Goal: Use online tool/utility: Utilize a website feature to perform a specific function

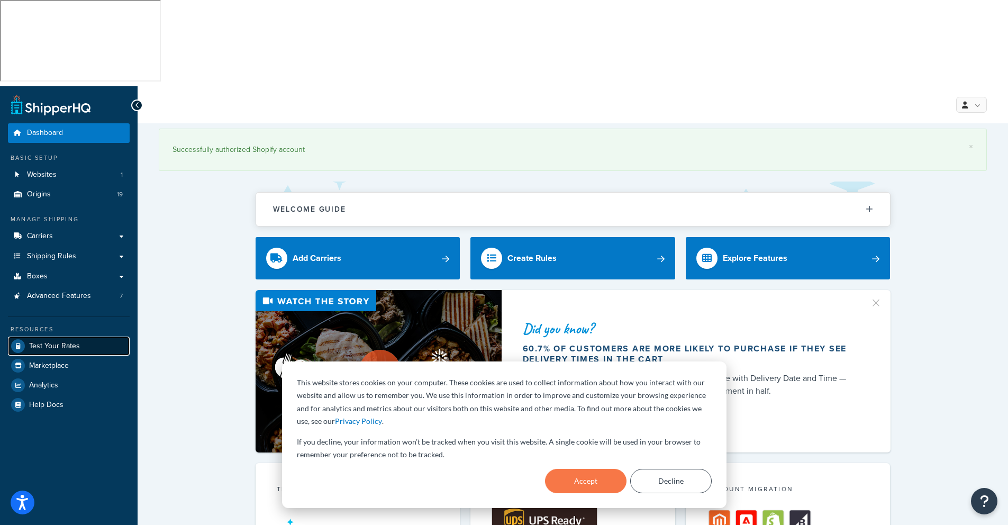
click at [57, 342] on span "Test Your Rates" at bounding box center [54, 346] width 51 height 9
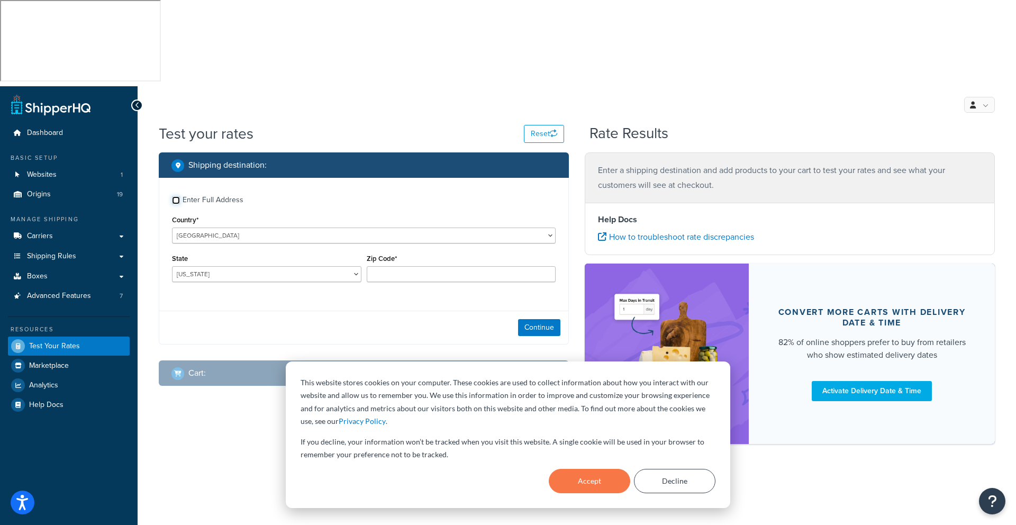
click at [177, 196] on input "Enter Full Address" at bounding box center [176, 200] width 8 height 8
checkbox input "true"
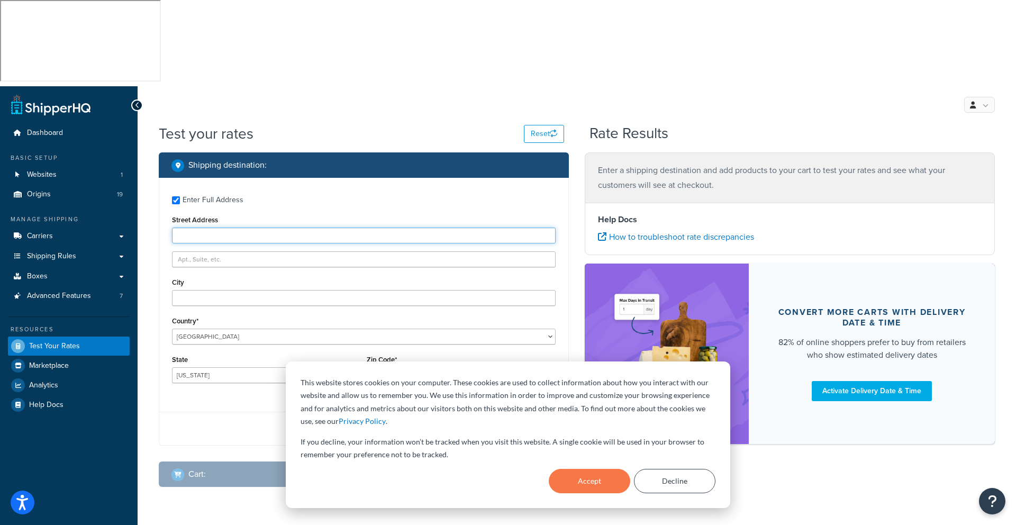
click at [216, 228] on input "Street Address" at bounding box center [364, 236] width 384 height 16
type input "1"
type input "[STREET_ADDRESS][PERSON_NAME]"
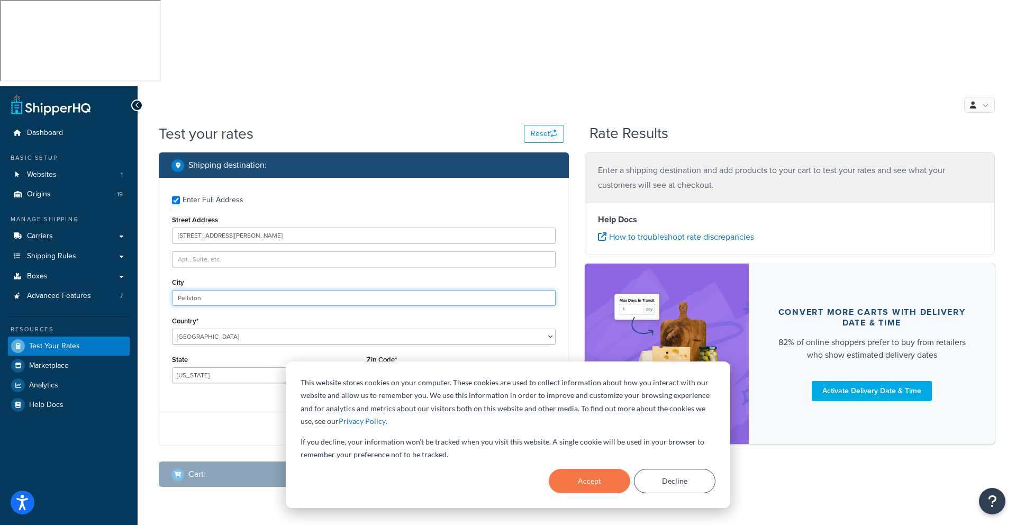
type input "Pellston"
select select "MI"
type input "49769"
click at [609, 475] on button "Accept" at bounding box center [589, 481] width 81 height 24
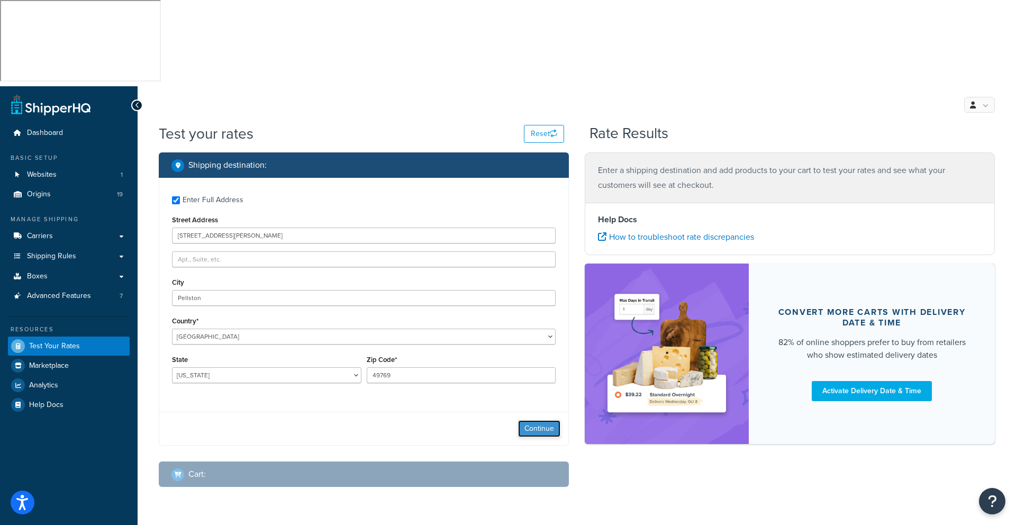
click at [540, 420] on button "Continue" at bounding box center [539, 428] width 42 height 17
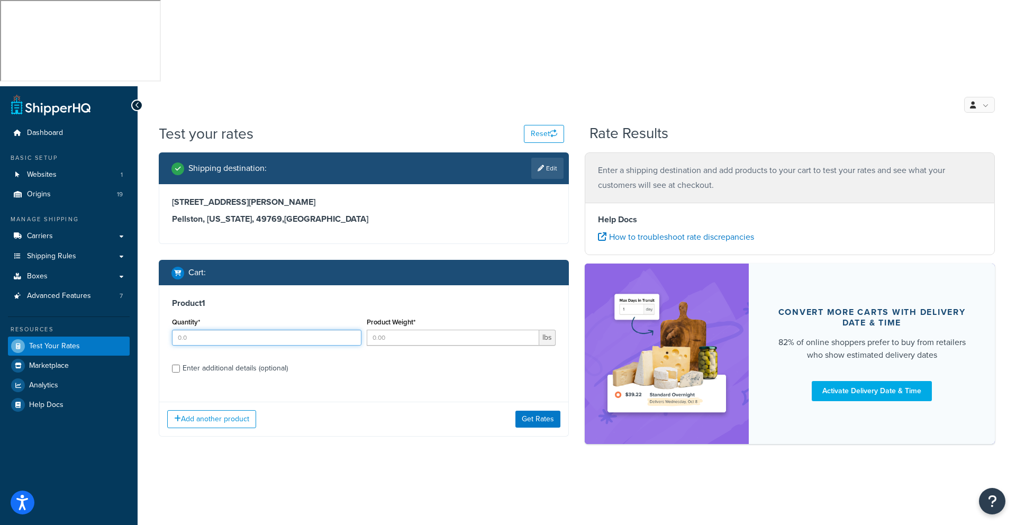
click at [191, 330] on input "Quantity*" at bounding box center [266, 338] width 189 height 16
type input "1"
type input "7.7"
click at [181, 359] on div "Enter additional details (optional)" at bounding box center [364, 367] width 384 height 17
click at [173, 365] on input "Enter additional details (optional)" at bounding box center [176, 369] width 8 height 8
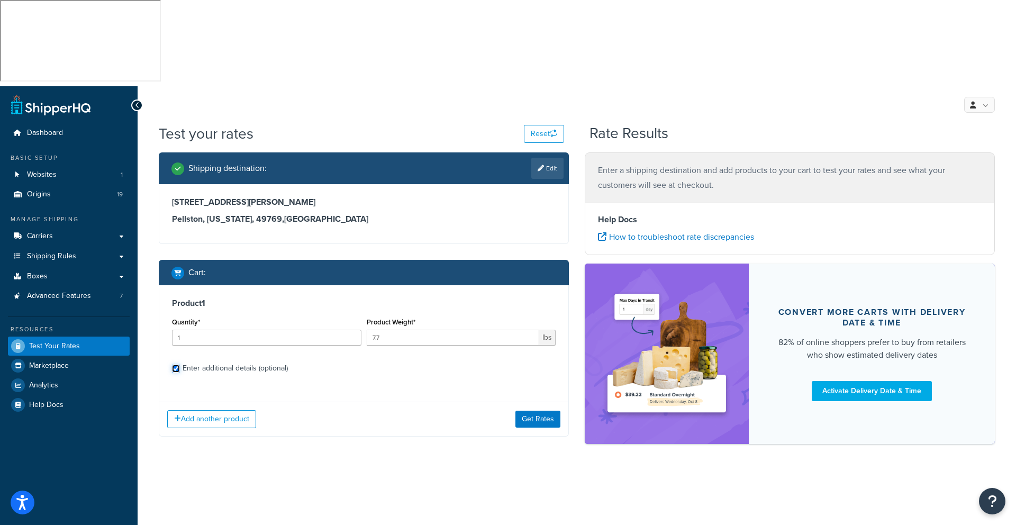
checkbox input "true"
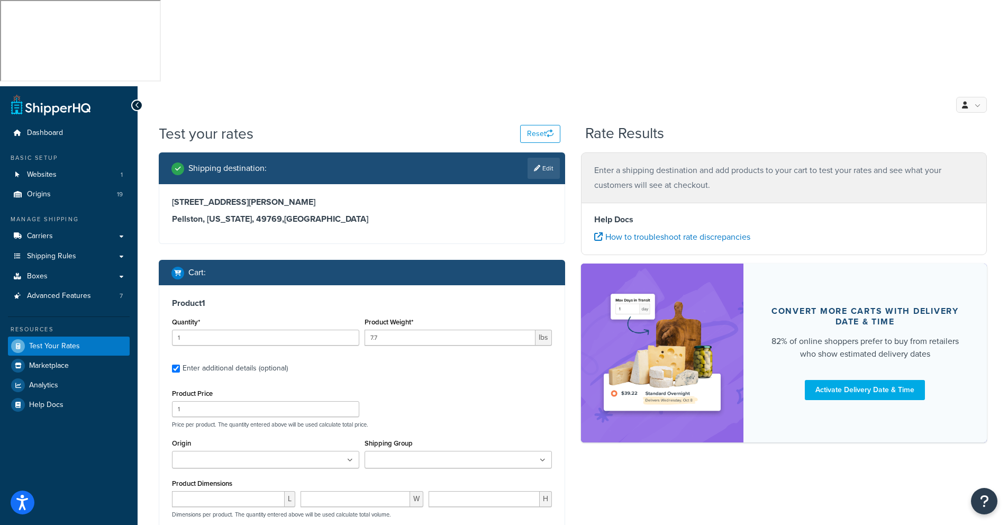
click at [189, 455] on input "Origin" at bounding box center [222, 461] width 94 height 12
type input "sur"
click at [215, 494] on input "number" at bounding box center [228, 502] width 113 height 16
type input "17"
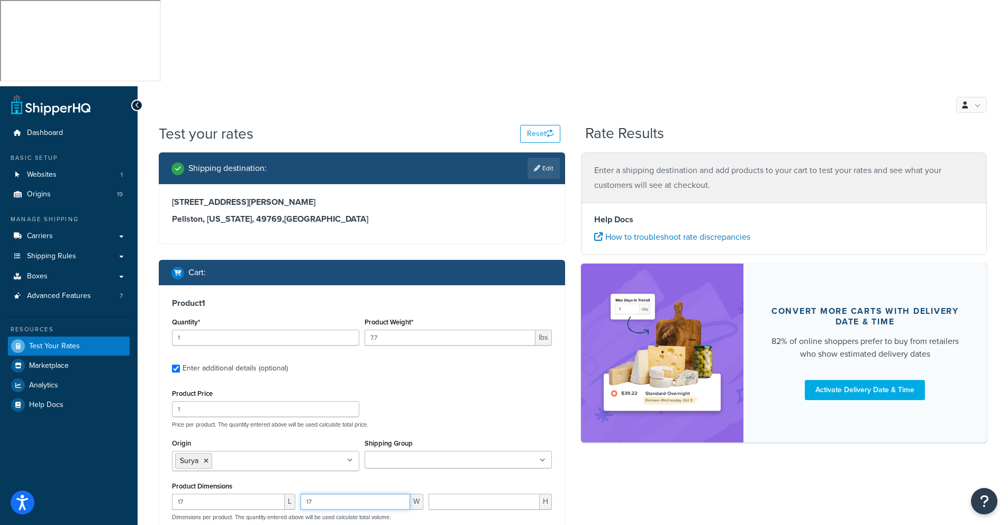
type input "17"
type input "18"
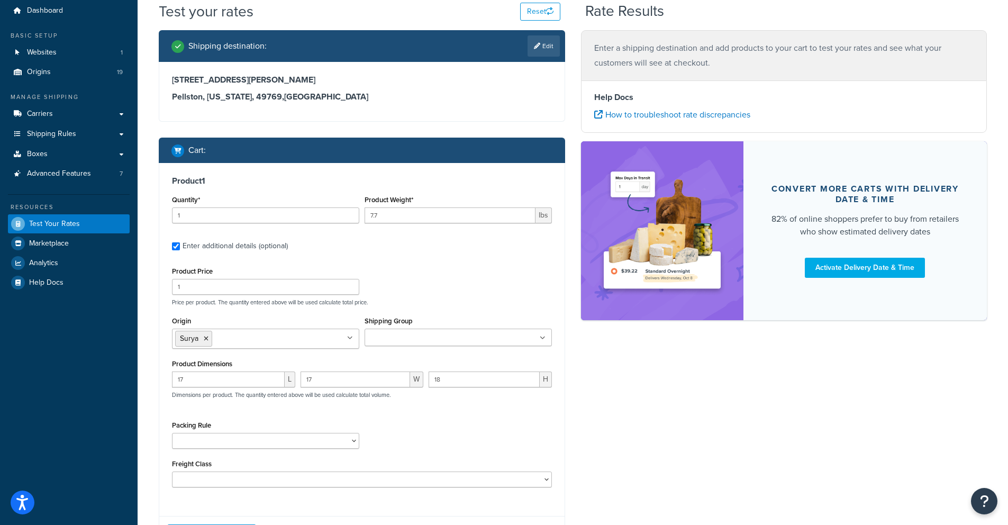
scroll to position [131, 0]
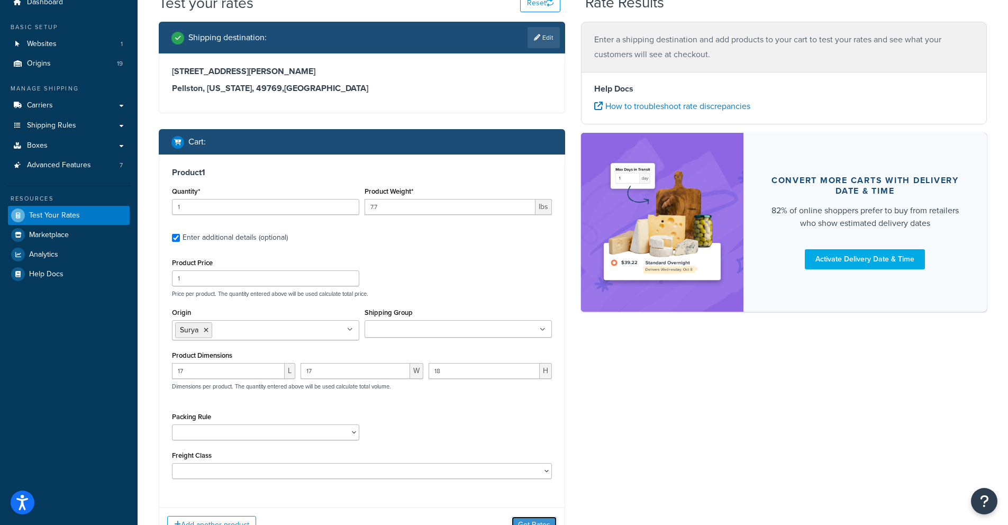
click at [535, 516] on button "Get Rates" at bounding box center [534, 524] width 45 height 17
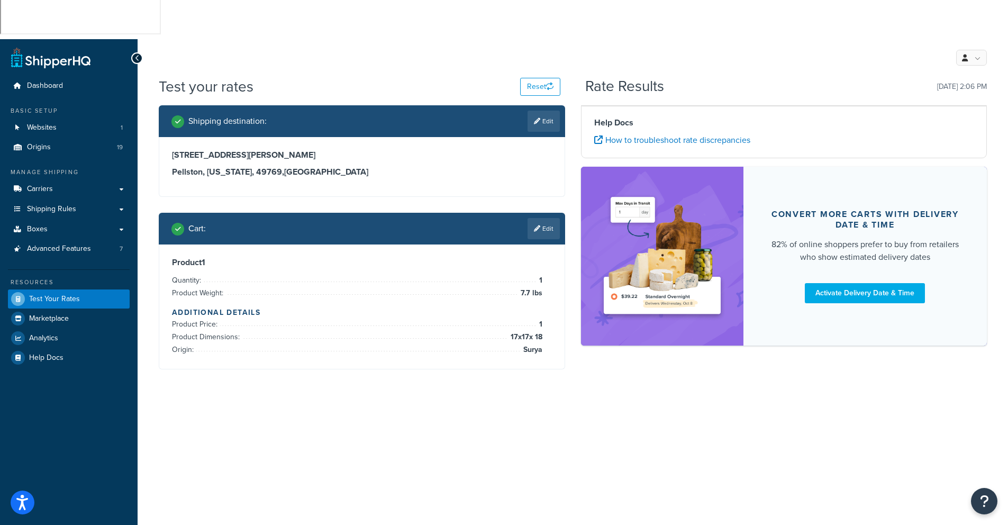
scroll to position [0, 0]
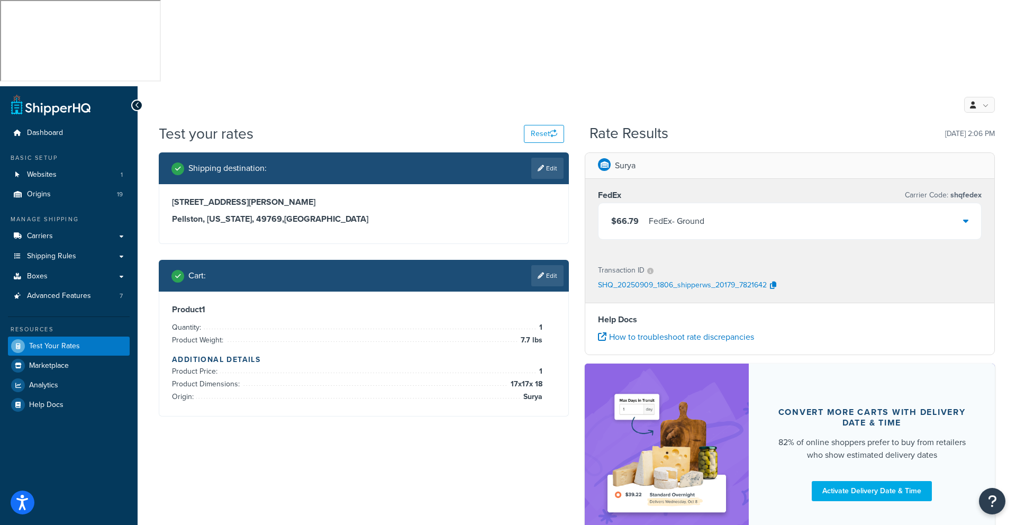
click at [968, 216] on icon at bounding box center [965, 220] width 5 height 8
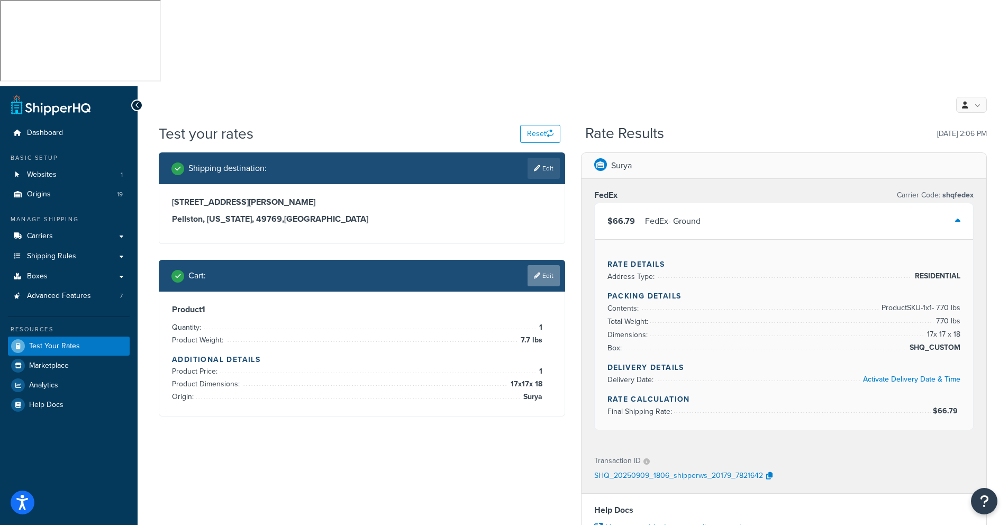
click at [555, 265] on link "Edit" at bounding box center [544, 275] width 32 height 21
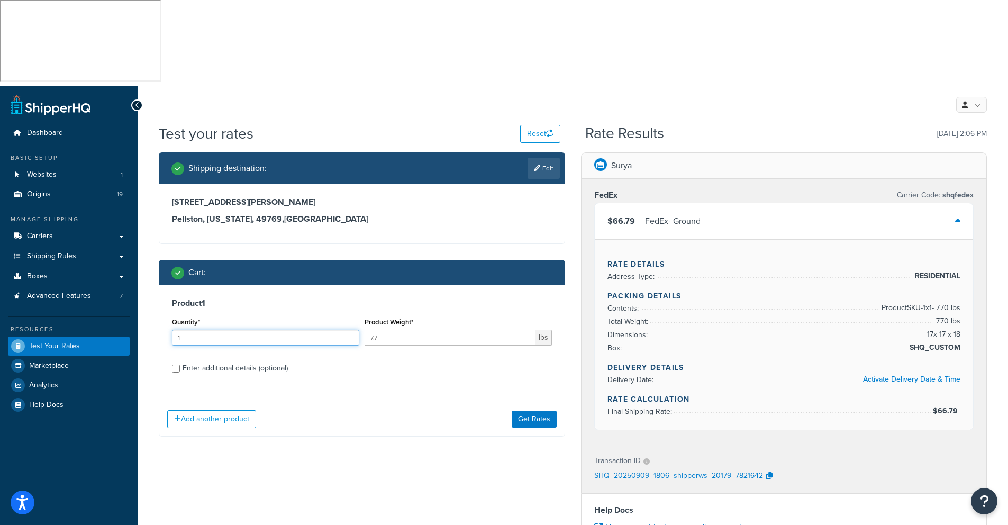
click at [191, 330] on input "1" at bounding box center [265, 338] width 187 height 16
type input "2"
click at [349, 330] on input "2" at bounding box center [265, 338] width 187 height 16
click at [536, 411] on button "Get Rates" at bounding box center [534, 419] width 45 height 17
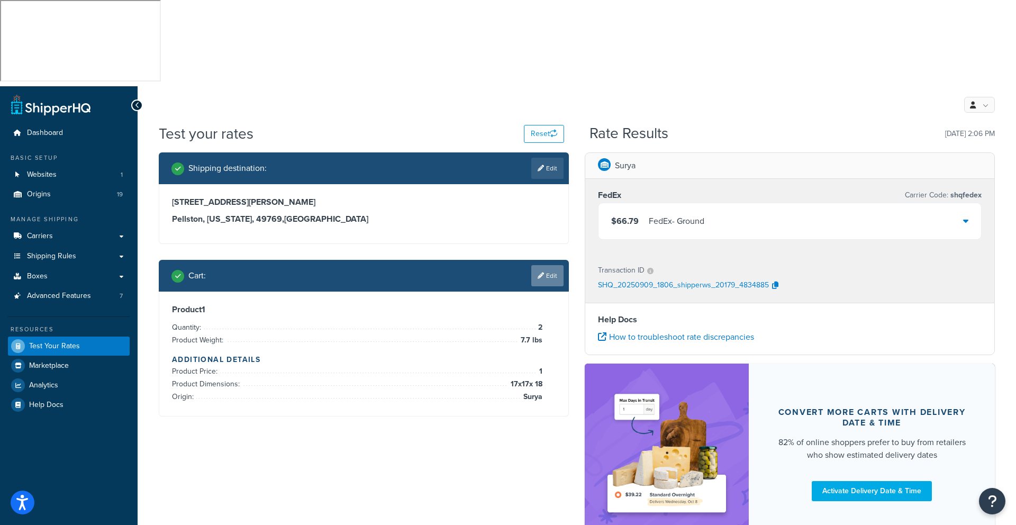
click at [539, 265] on link "Edit" at bounding box center [547, 275] width 32 height 21
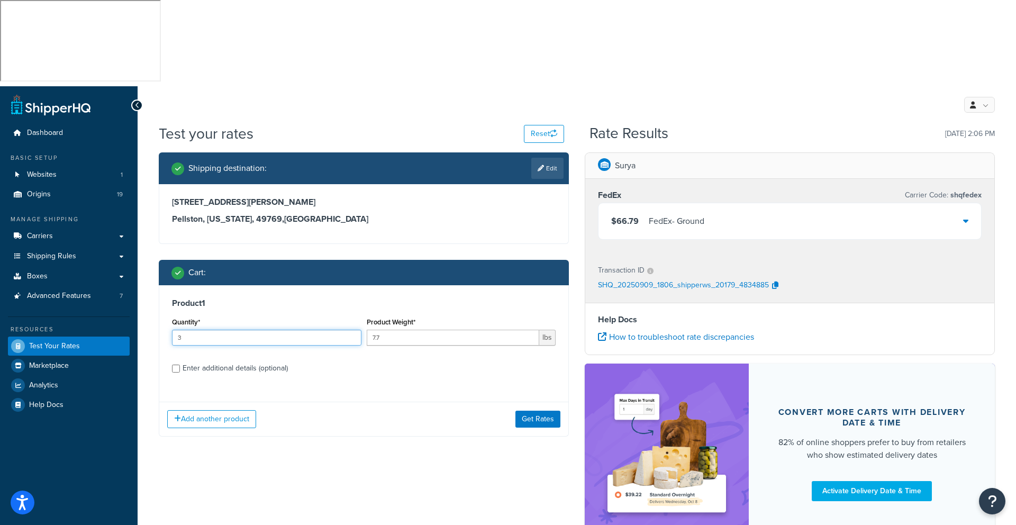
type input "3"
click at [352, 330] on input "3" at bounding box center [266, 338] width 189 height 16
click at [552, 411] on button "Get Rates" at bounding box center [537, 419] width 45 height 17
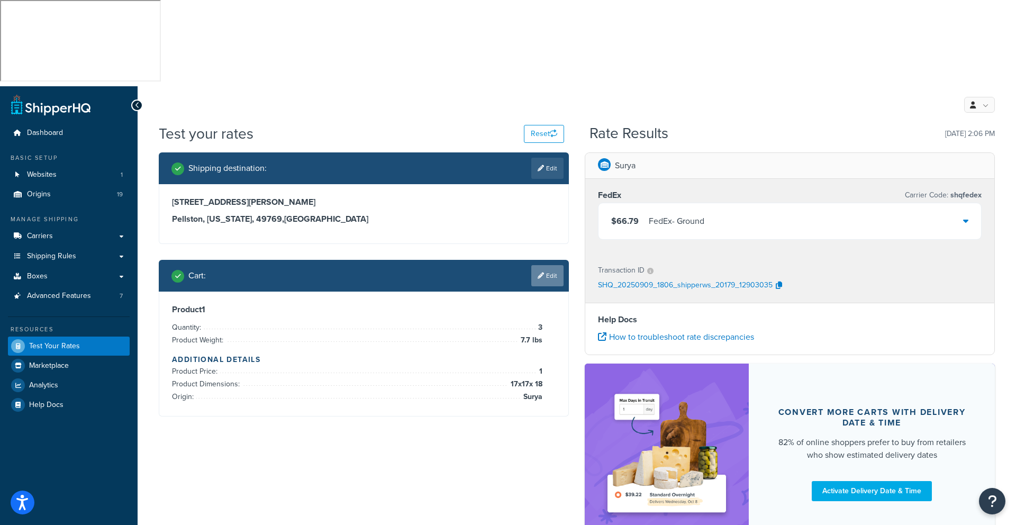
click at [541, 273] on icon at bounding box center [541, 276] width 6 height 6
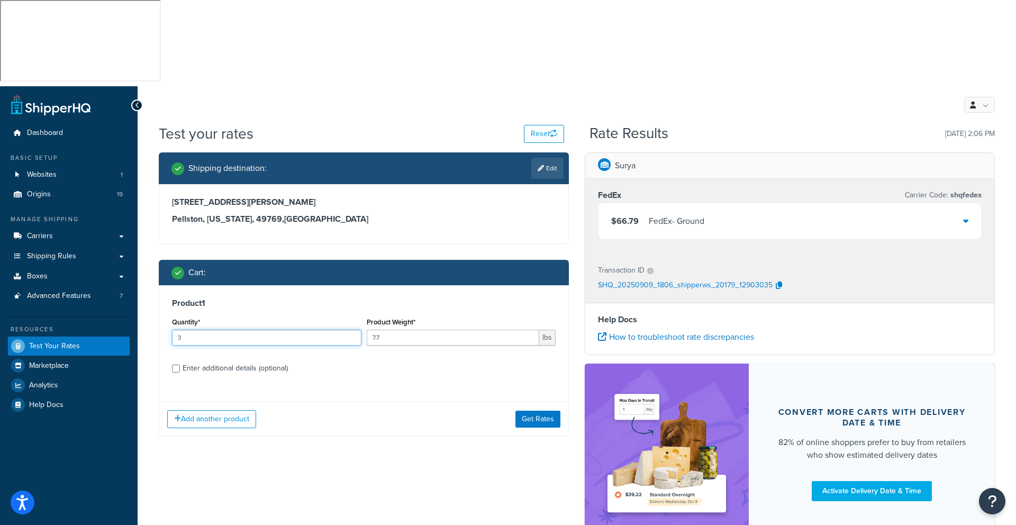
drag, startPoint x: 186, startPoint y: 247, endPoint x: 177, endPoint y: 248, distance: 9.7
click at [177, 330] on input "3" at bounding box center [266, 338] width 189 height 16
drag, startPoint x: 180, startPoint y: 248, endPoint x: 187, endPoint y: 248, distance: 6.9
click at [187, 330] on input "3" at bounding box center [266, 338] width 189 height 16
type input "10"
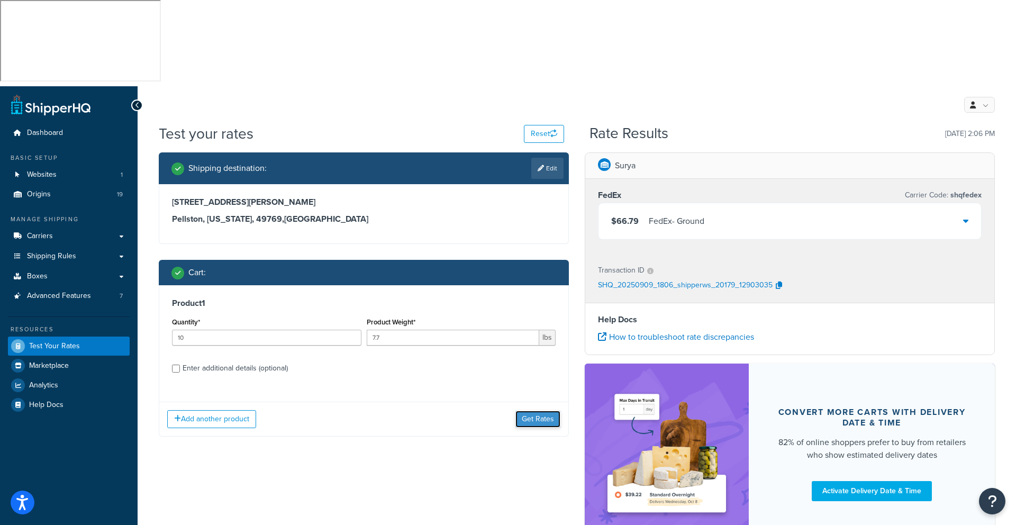
click at [542, 411] on button "Get Rates" at bounding box center [537, 419] width 45 height 17
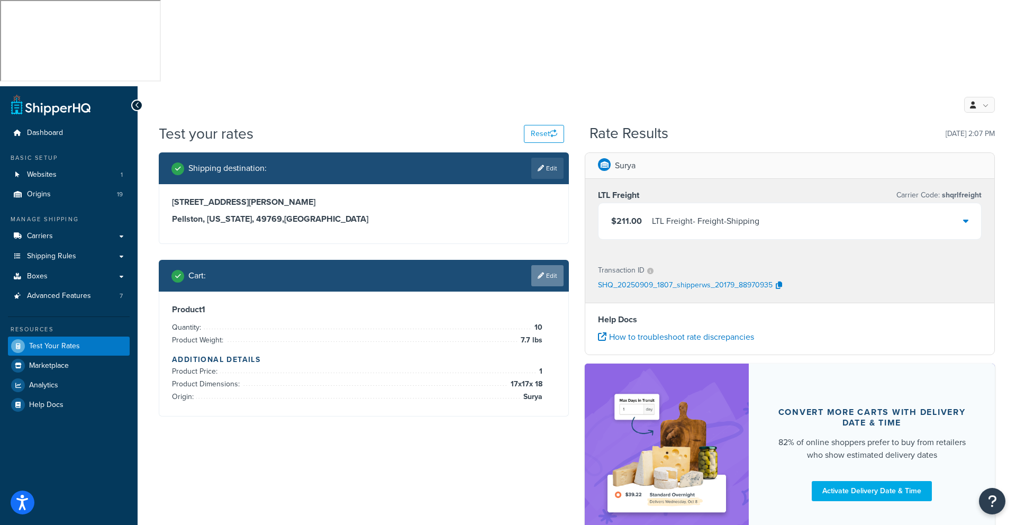
click at [548, 265] on link "Edit" at bounding box center [547, 275] width 32 height 21
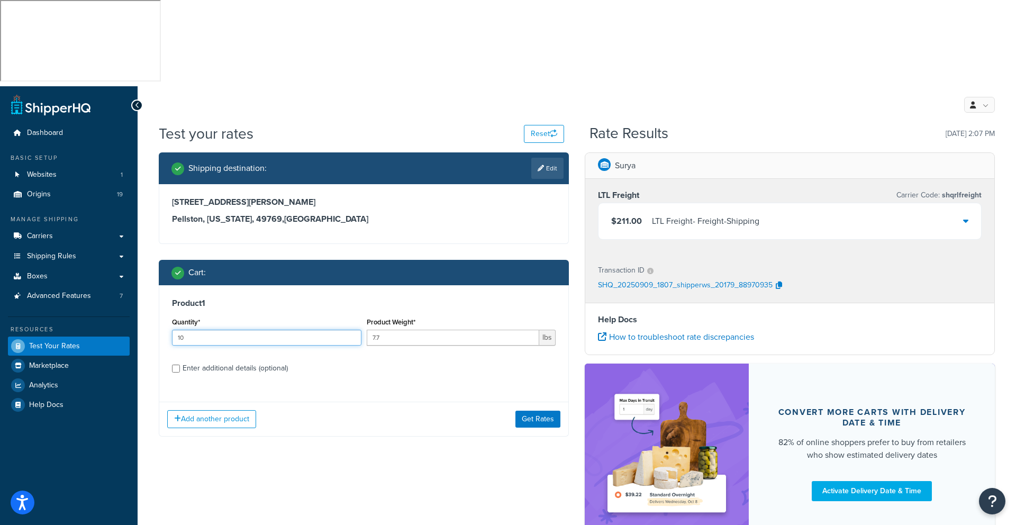
click at [204, 330] on input "10" at bounding box center [266, 338] width 189 height 16
type input "1"
type input "2"
click at [385, 330] on input "7.7" at bounding box center [453, 338] width 173 height 16
type input "7"
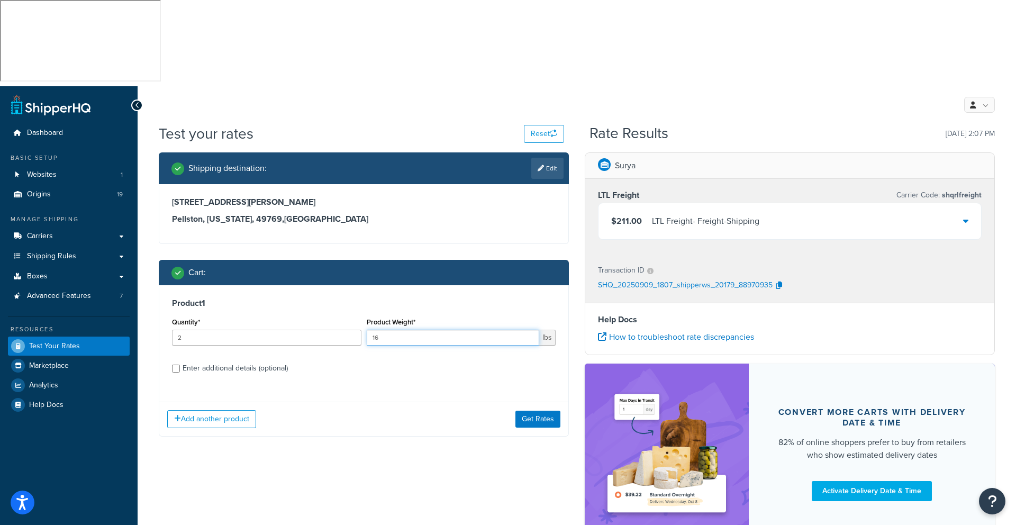
type input "16"
click at [196, 361] on div "Enter additional details (optional)" at bounding box center [235, 368] width 105 height 15
click at [180, 365] on input "Enter additional details (optional)" at bounding box center [176, 369] width 8 height 8
checkbox input "true"
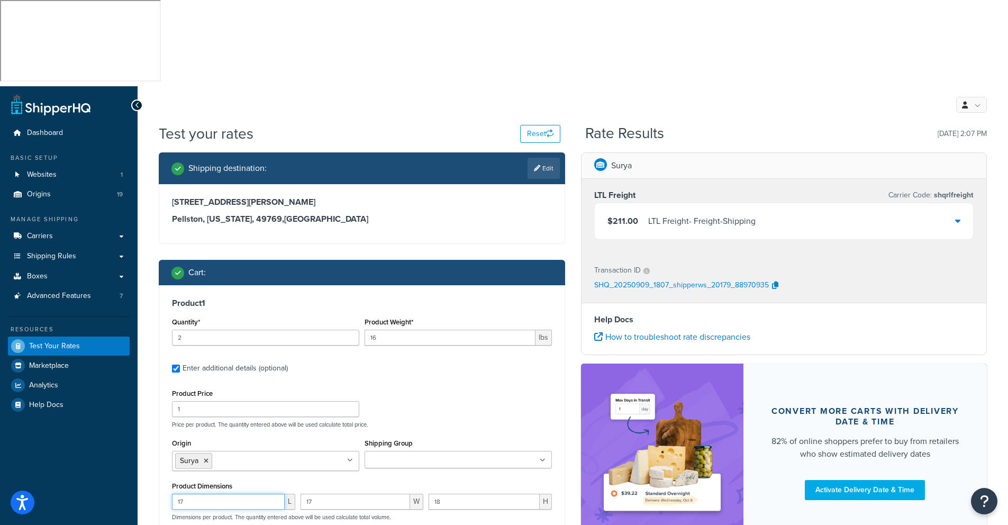
click at [201, 494] on input "17" at bounding box center [228, 502] width 113 height 16
drag, startPoint x: 192, startPoint y: 413, endPoint x: 177, endPoint y: 414, distance: 15.4
click at [177, 494] on input "17" at bounding box center [228, 502] width 113 height 16
type input "8.66"
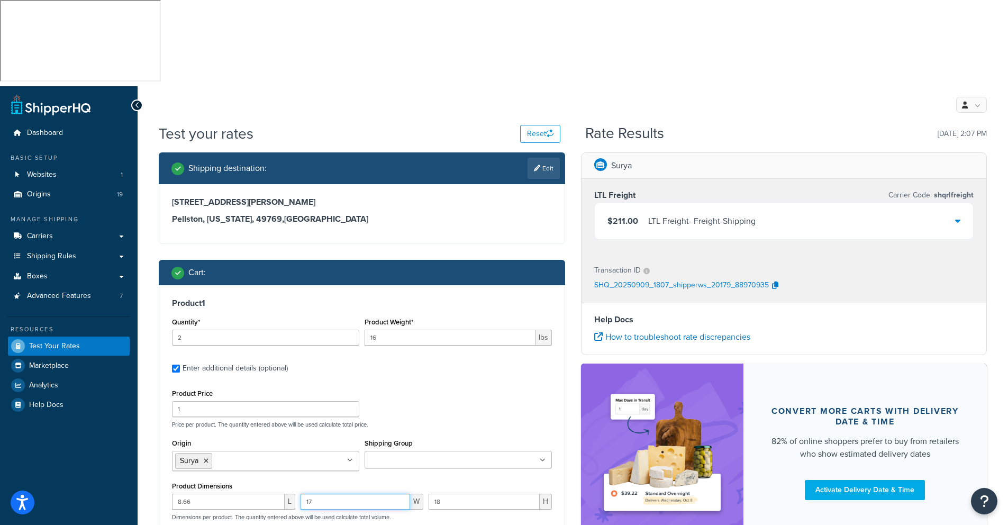
click at [317, 494] on input "17" at bounding box center [356, 502] width 110 height 16
drag, startPoint x: 317, startPoint y: 415, endPoint x: 303, endPoint y: 415, distance: 14.3
click at [303, 494] on input "17" at bounding box center [356, 502] width 110 height 16
type input "27.56"
drag, startPoint x: 456, startPoint y: 412, endPoint x: 432, endPoint y: 413, distance: 23.3
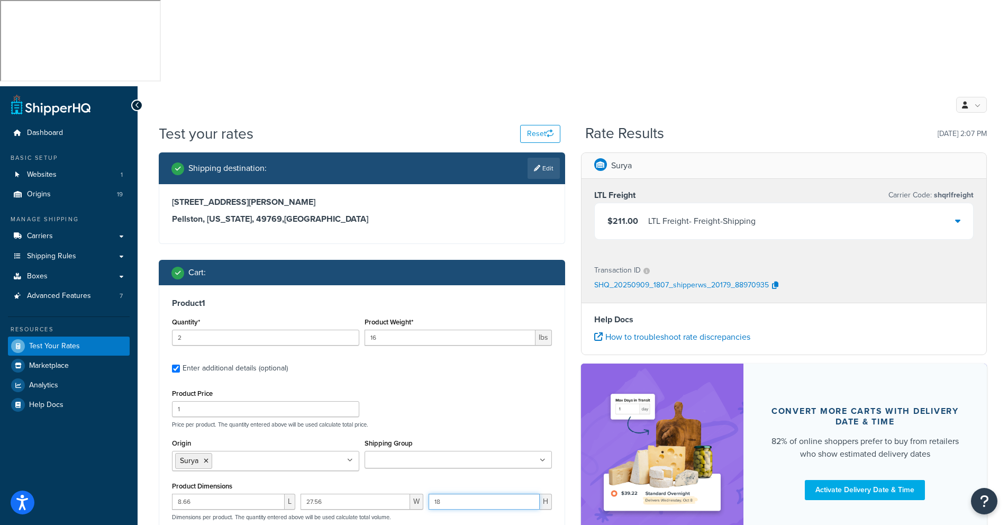
click at [432, 494] on input "18" at bounding box center [484, 502] width 111 height 16
type input "7.87"
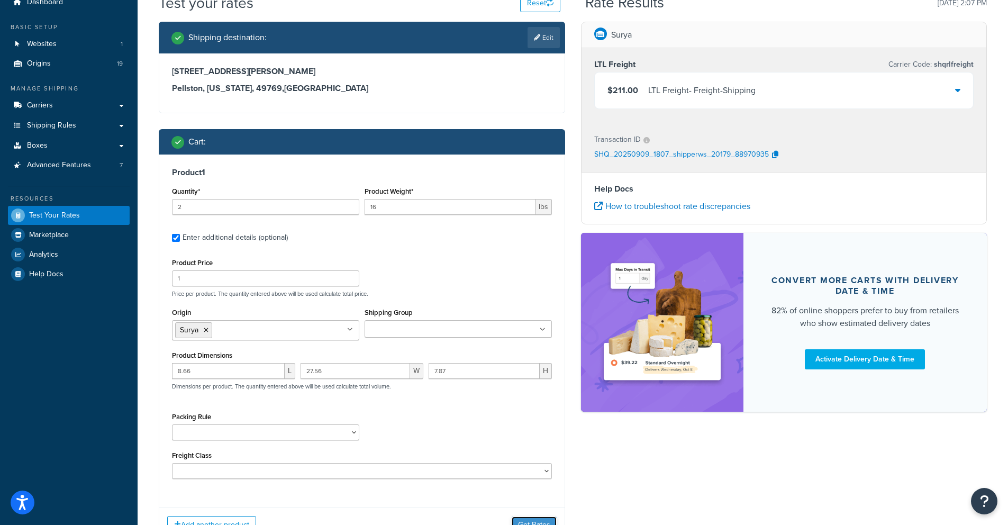
click at [530, 516] on button "Get Rates" at bounding box center [534, 524] width 45 height 17
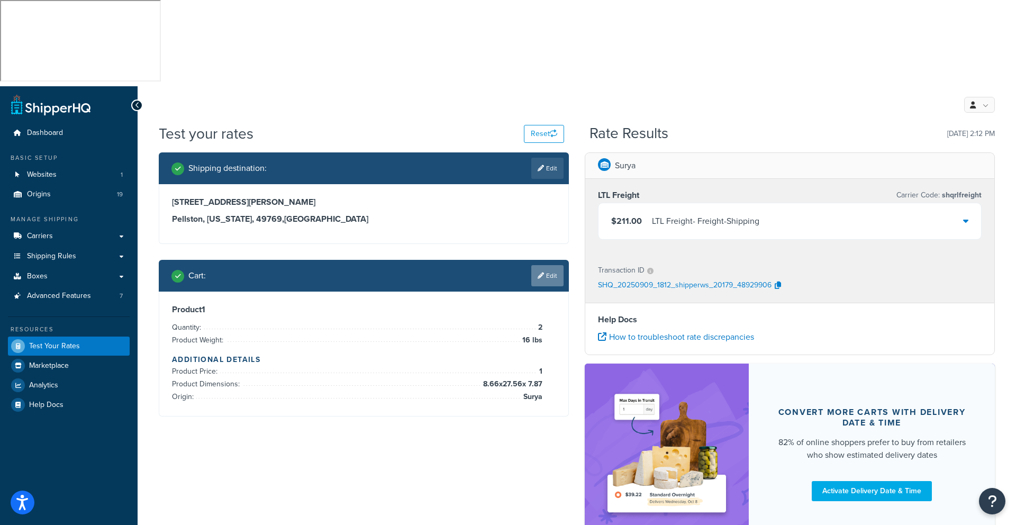
click at [549, 265] on link "Edit" at bounding box center [547, 275] width 32 height 21
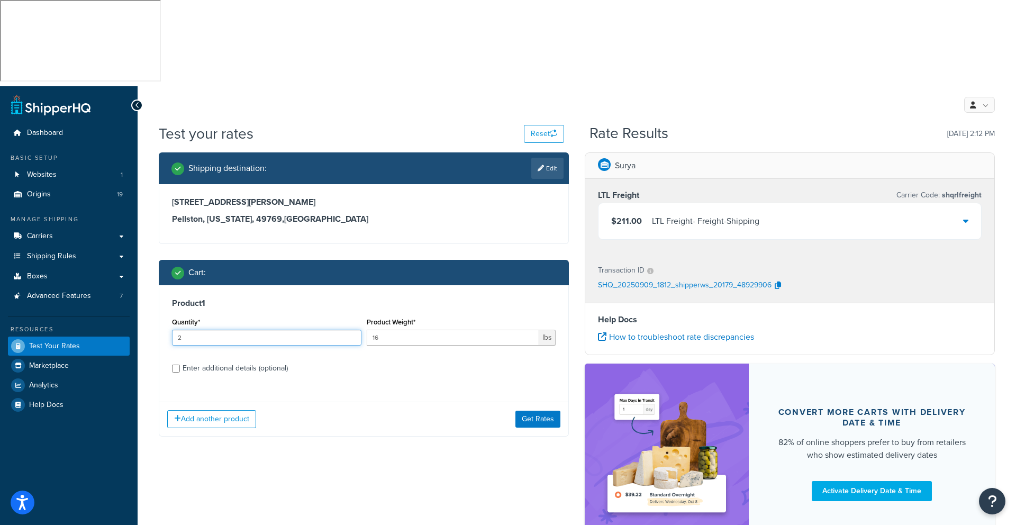
click at [183, 330] on input "2" at bounding box center [266, 338] width 189 height 16
click at [352, 330] on input "3" at bounding box center [266, 338] width 189 height 16
click at [351, 330] on input "2" at bounding box center [266, 338] width 189 height 16
type input "1"
click at [351, 330] on input "1" at bounding box center [266, 338] width 189 height 16
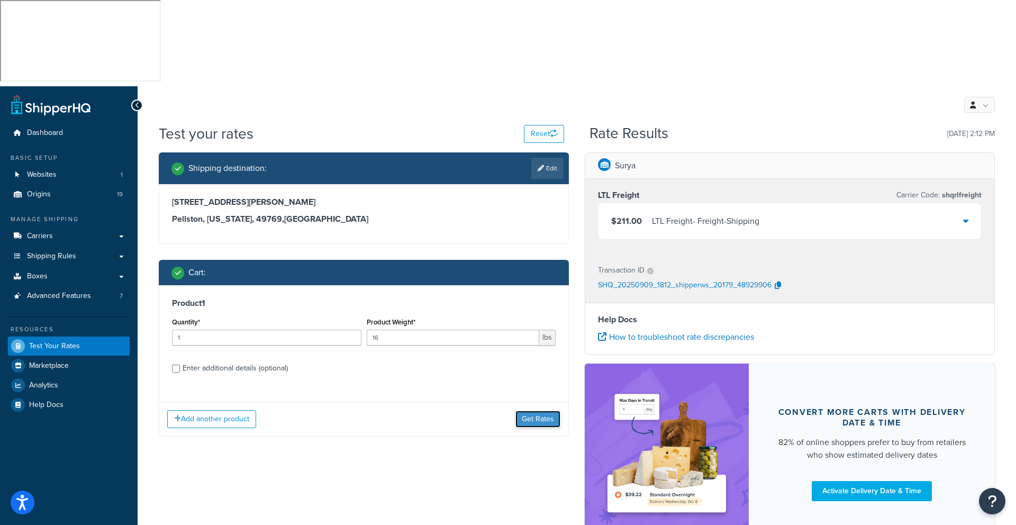
click at [538, 411] on button "Get Rates" at bounding box center [537, 419] width 45 height 17
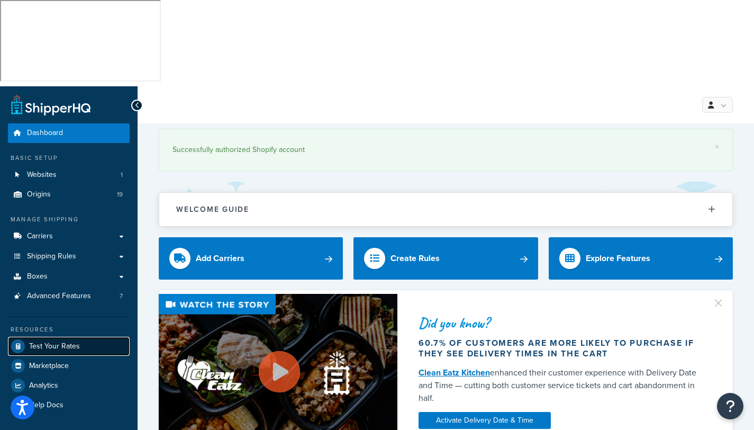
click at [60, 342] on span "Test Your Rates" at bounding box center [54, 346] width 51 height 9
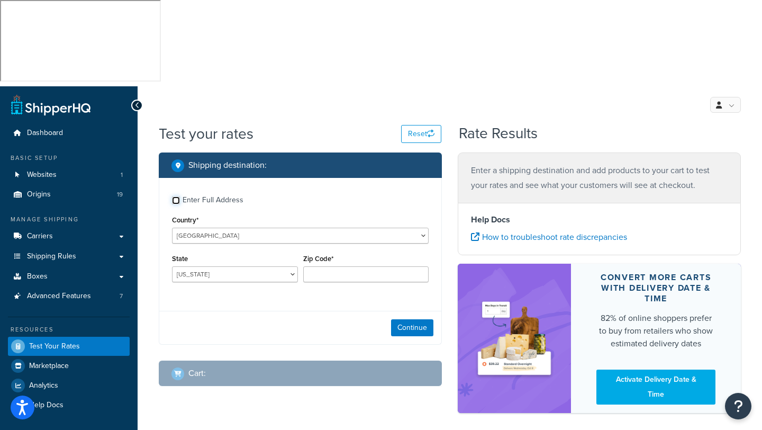
click at [179, 196] on input "Enter Full Address" at bounding box center [176, 200] width 8 height 8
checkbox input "true"
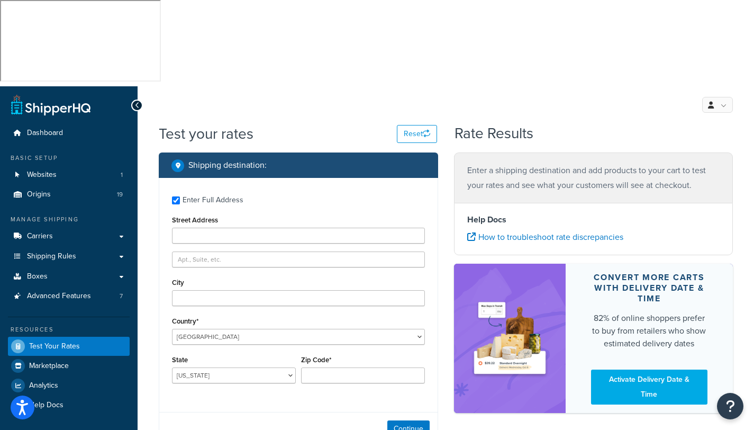
click at [217, 213] on div "Street Address" at bounding box center [298, 228] width 253 height 31
click at [213, 228] on input "Street Address" at bounding box center [298, 236] width 253 height 16
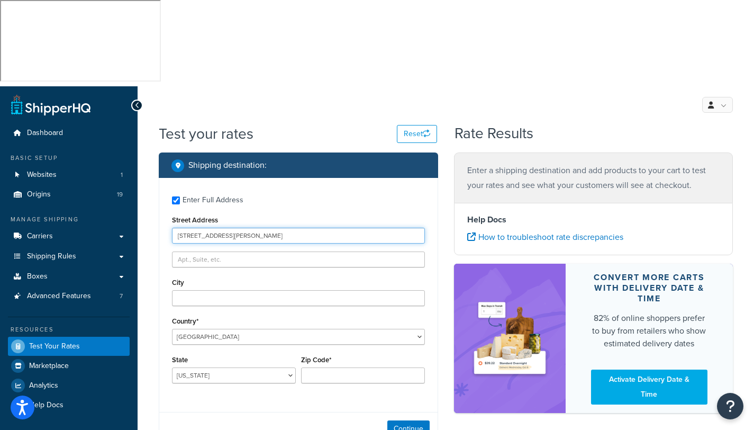
type input "[STREET_ADDRESS][PERSON_NAME]"
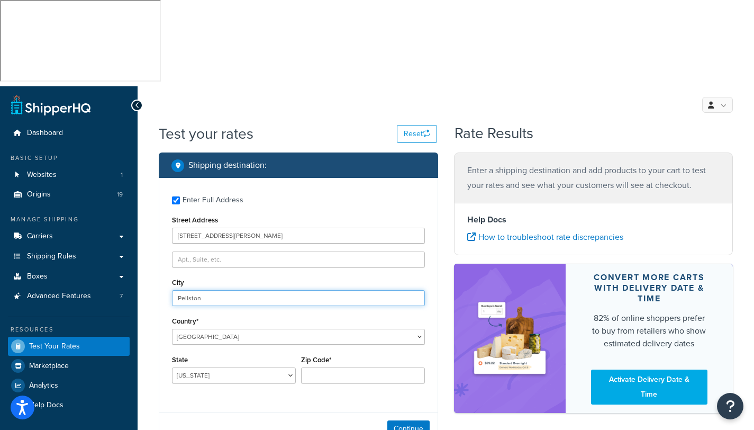
type input "Pellston"
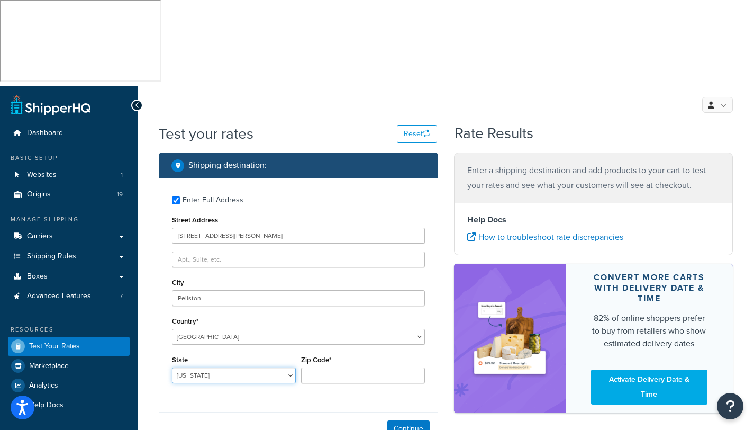
select select "MI"
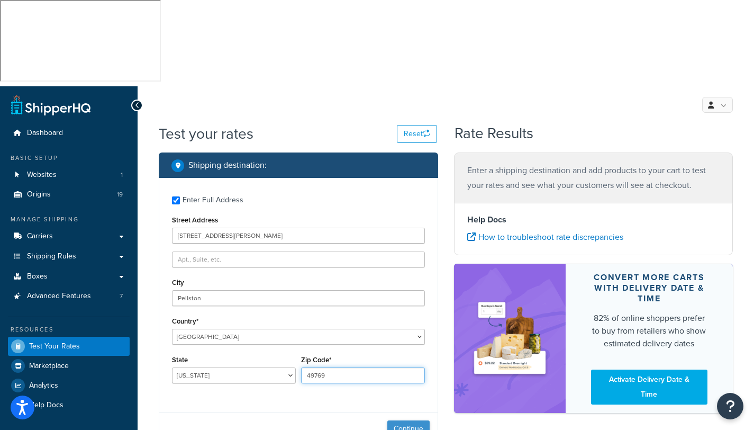
type input "49769"
click at [410, 420] on button "Continue" at bounding box center [408, 428] width 42 height 17
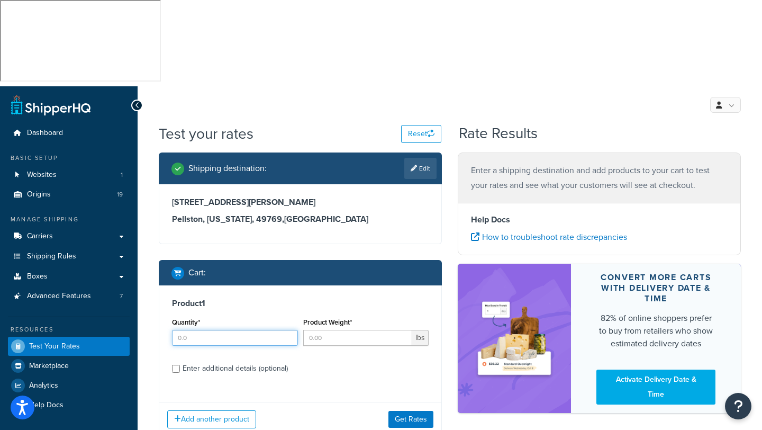
click at [199, 330] on input "Quantity*" at bounding box center [235, 338] width 126 height 16
type input "5"
type input "3"
click at [355, 330] on input "Product Weight*" at bounding box center [358, 338] width 110 height 16
type input "7.7"
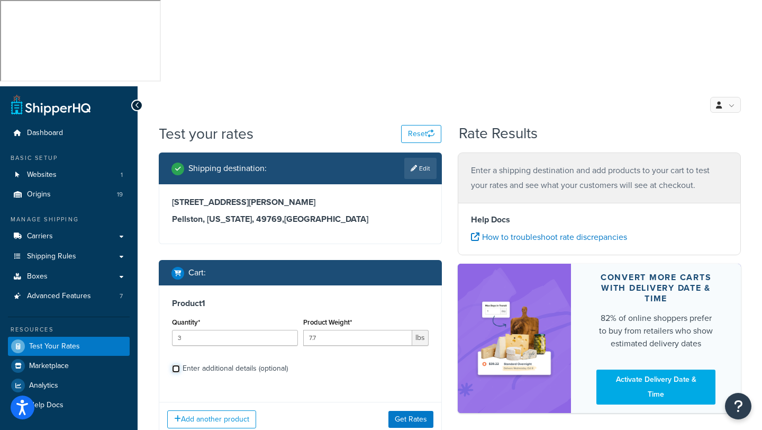
click at [179, 365] on input "Enter additional details (optional)" at bounding box center [176, 369] width 8 height 8
checkbox input "true"
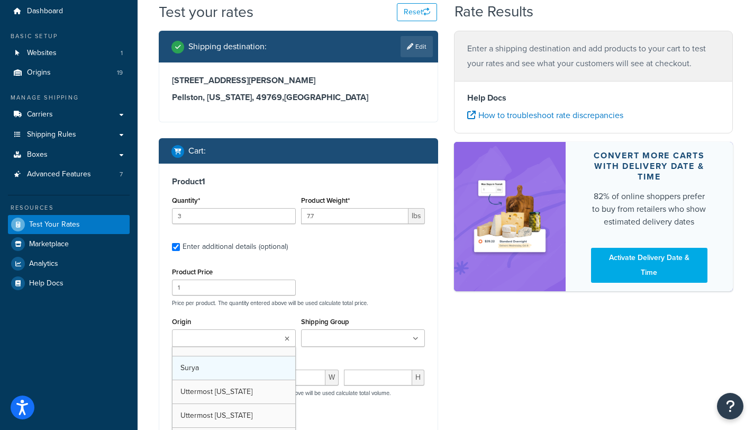
scroll to position [323, 0]
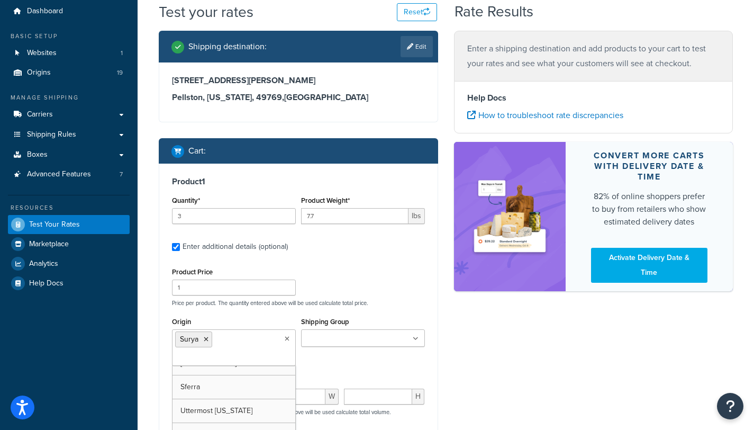
click at [479, 330] on div "Shipping destination : Edit 5481 Ely Road Pellston, Michigan, 49769 , United St…" at bounding box center [446, 303] width 590 height 545
click at [190, 388] on input "number" at bounding box center [207, 396] width 70 height 16
type input "17"
type input "18"
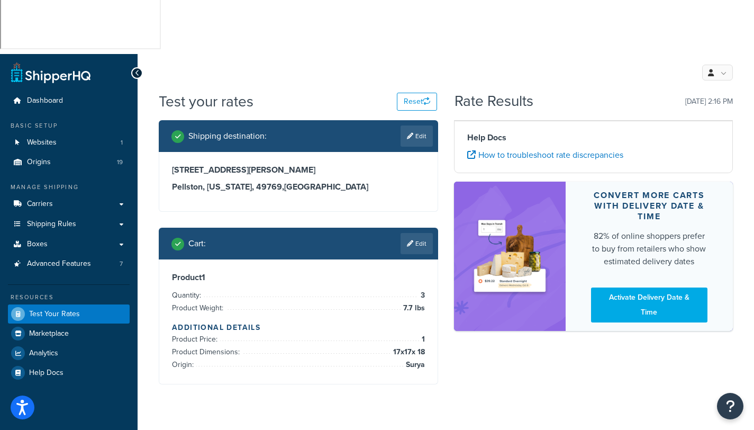
scroll to position [0, 0]
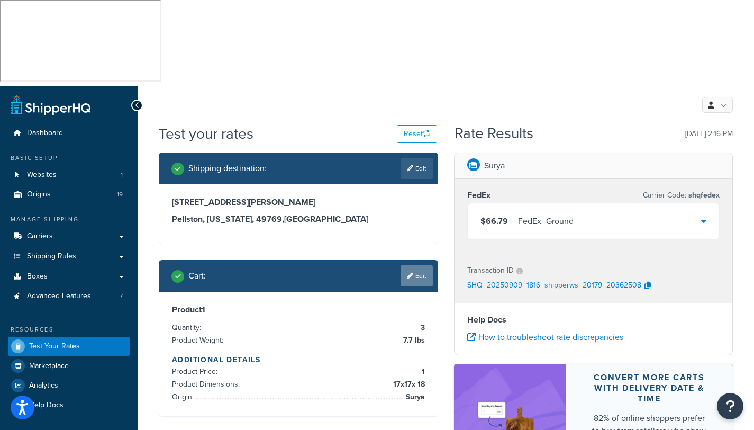
click at [417, 265] on link "Edit" at bounding box center [417, 275] width 32 height 21
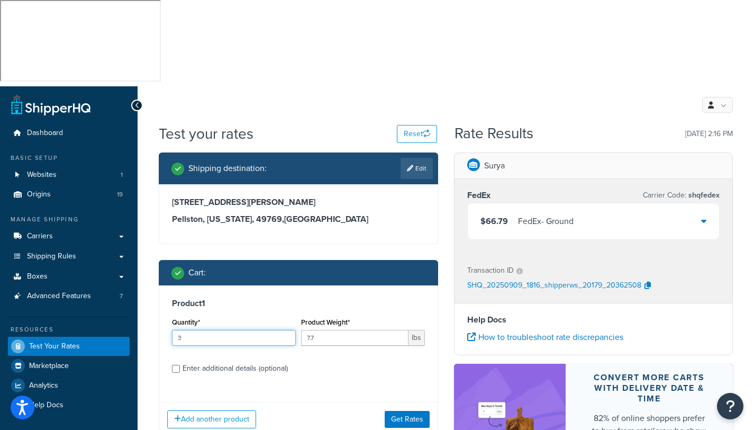
click at [198, 330] on input "3" at bounding box center [234, 338] width 124 height 16
type input "4"
click at [400, 411] on button "Get Rates" at bounding box center [407, 419] width 45 height 17
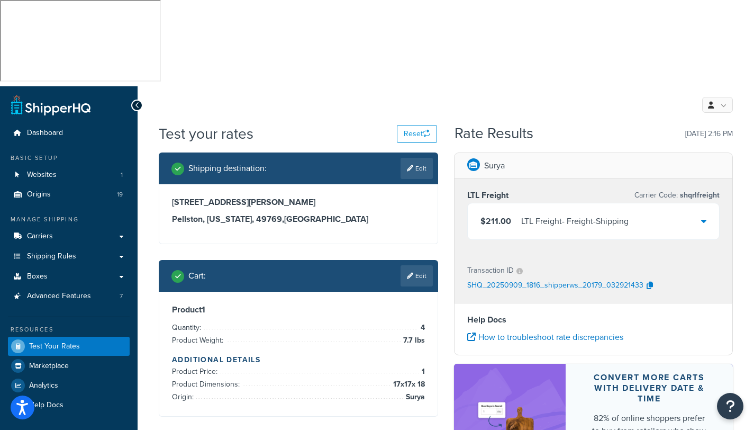
click at [705, 216] on icon at bounding box center [703, 220] width 5 height 8
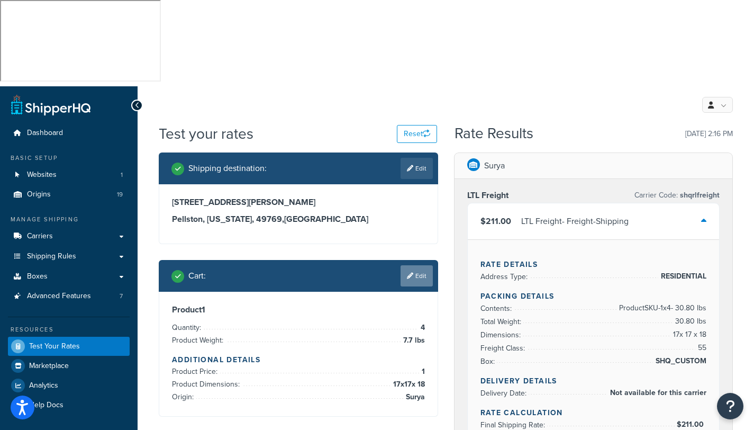
click at [422, 265] on link "Edit" at bounding box center [417, 275] width 32 height 21
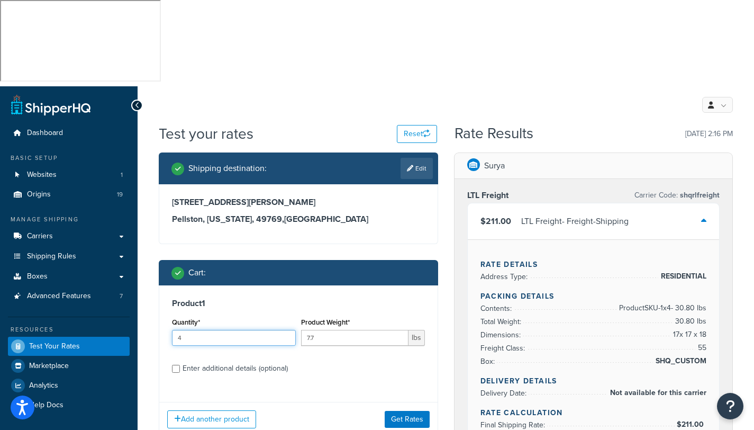
click at [184, 330] on input "4" at bounding box center [234, 338] width 124 height 16
type input "2"
drag, startPoint x: 327, startPoint y: 256, endPoint x: 296, endPoint y: 255, distance: 30.7
click at [297, 315] on div "Quantity* 2 Product Weight* 7.7 lbs" at bounding box center [298, 334] width 258 height 39
type input "16"
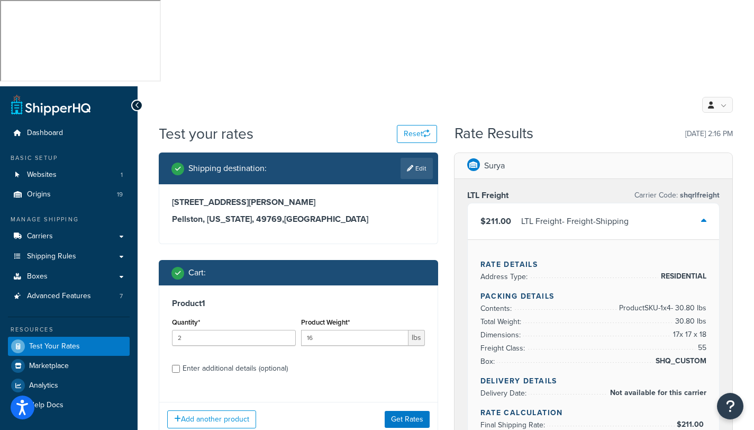
click at [212, 361] on div "Enter additional details (optional)" at bounding box center [235, 368] width 105 height 15
click at [180, 365] on input "Enter additional details (optional)" at bounding box center [176, 369] width 8 height 8
checkbox input "true"
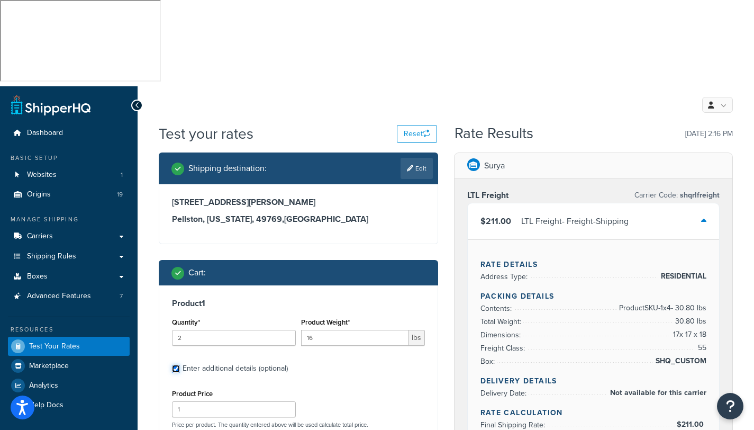
scroll to position [95, 0]
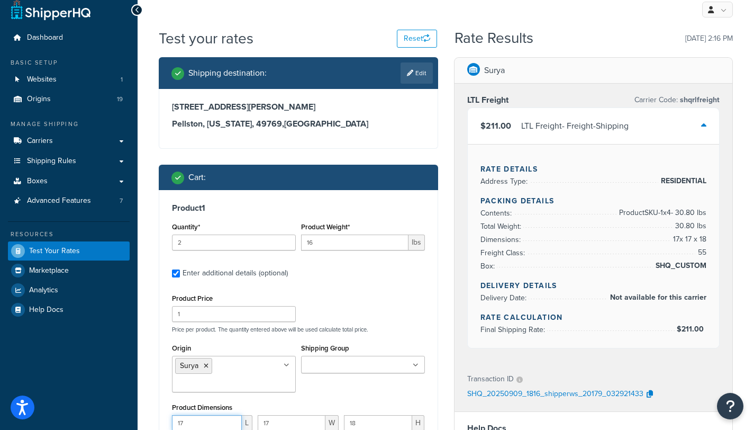
drag, startPoint x: 198, startPoint y: 336, endPoint x: 166, endPoint y: 338, distance: 32.3
click at [166, 338] on div "Product 1 Quantity* 2 Product Weight* 16 lbs Enter additional details (optional…" at bounding box center [298, 370] width 278 height 361
type input "8.66"
drag, startPoint x: 278, startPoint y: 334, endPoint x: 255, endPoint y: 334, distance: 23.3
click at [255, 415] on div "8.66 L 17 W 18 H Dimensions per product. The quantity entered above will be use…" at bounding box center [298, 434] width 258 height 39
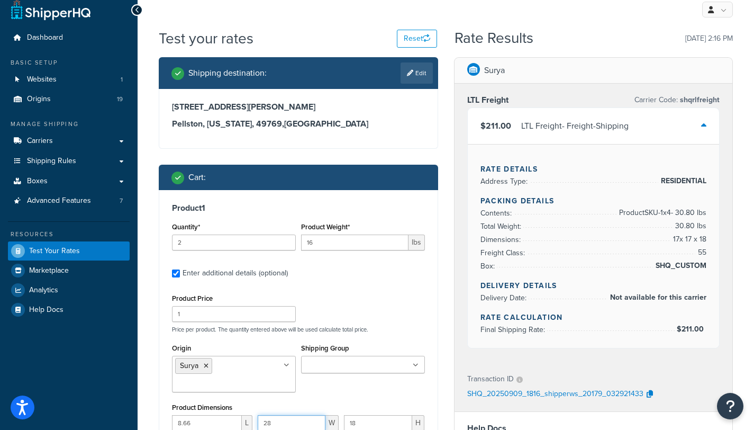
type input "28"
drag, startPoint x: 363, startPoint y: 339, endPoint x: 348, endPoint y: 340, distance: 14.8
click at [348, 415] on input "18" at bounding box center [378, 423] width 68 height 16
type input "7.87"
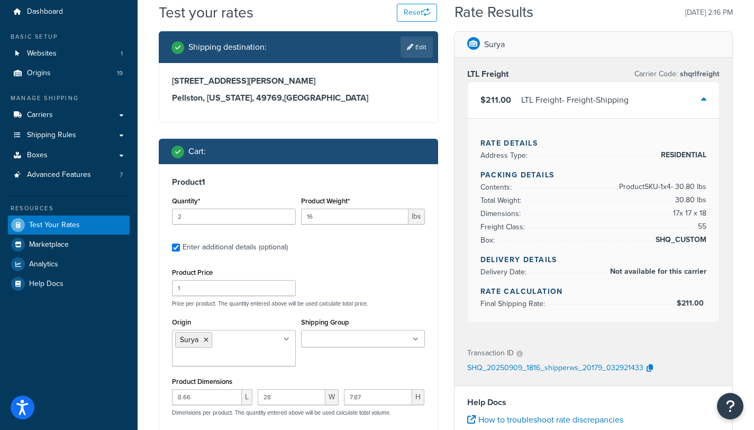
scroll to position [264, 0]
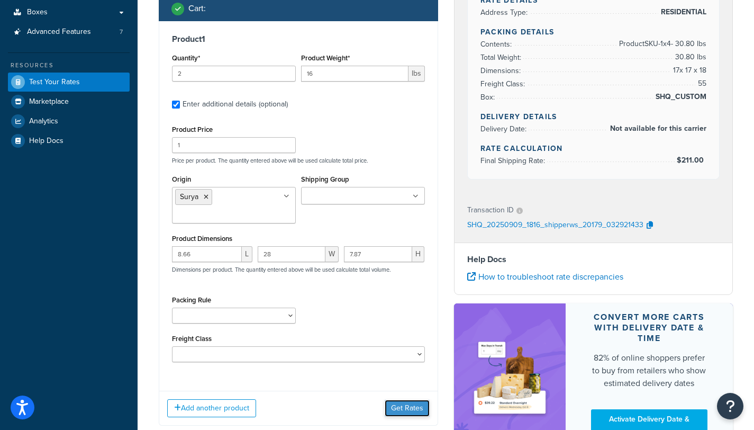
click at [405, 400] on button "Get Rates" at bounding box center [407, 408] width 45 height 17
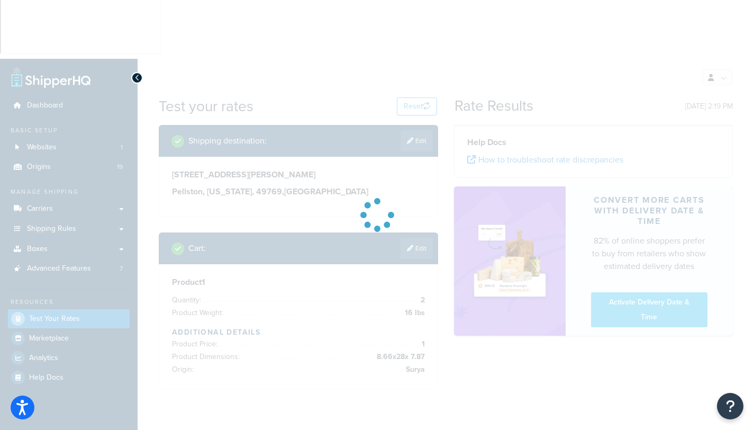
scroll to position [0, 0]
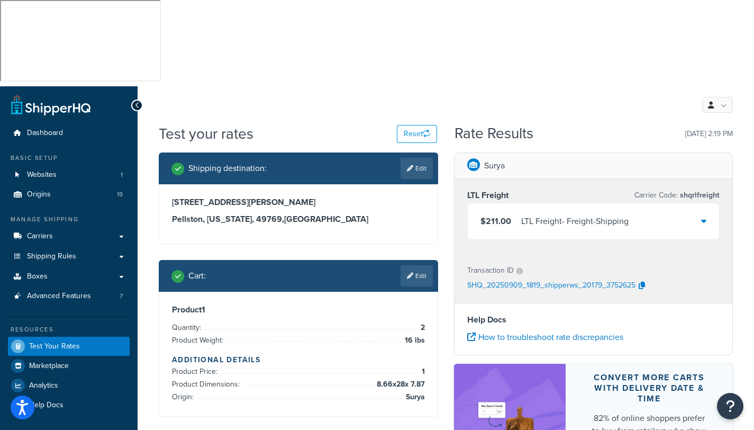
click at [705, 216] on icon at bounding box center [703, 220] width 5 height 8
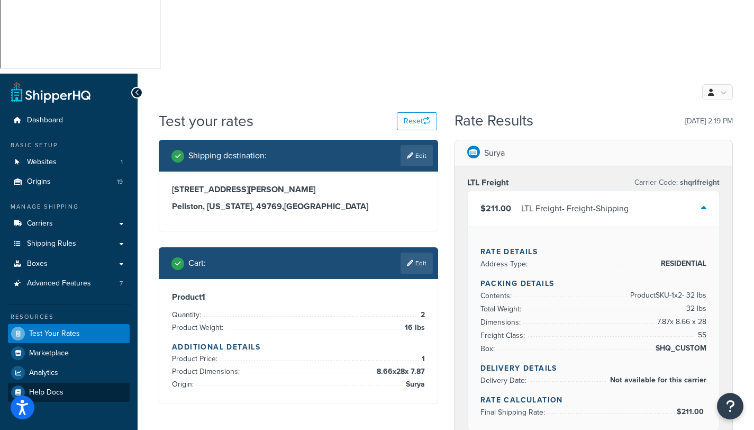
scroll to position [19, 0]
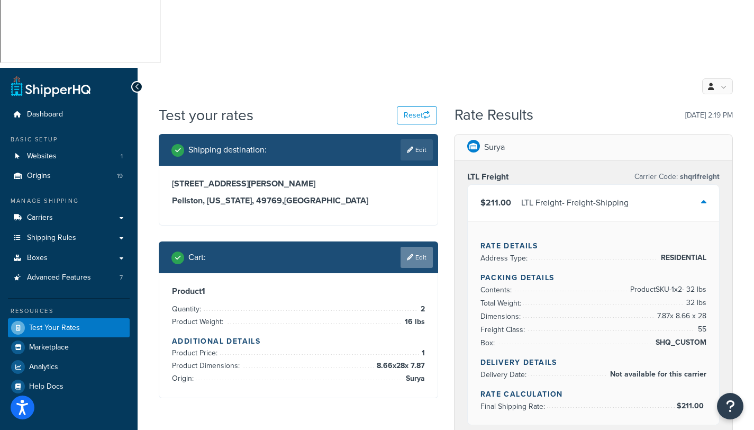
click at [420, 247] on link "Edit" at bounding box center [417, 257] width 32 height 21
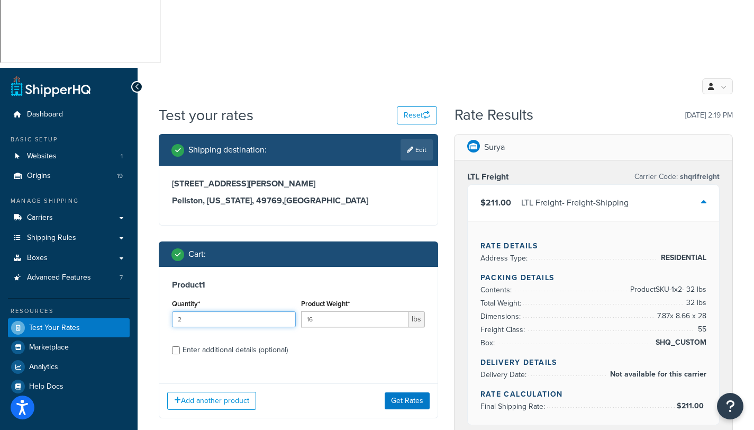
drag, startPoint x: 193, startPoint y: 232, endPoint x: 177, endPoint y: 233, distance: 15.9
click at [177, 311] on input "2" at bounding box center [234, 319] width 124 height 16
type input "3"
click at [323, 311] on input "16" at bounding box center [354, 319] width 107 height 16
drag, startPoint x: 323, startPoint y: 235, endPoint x: 302, endPoint y: 234, distance: 21.2
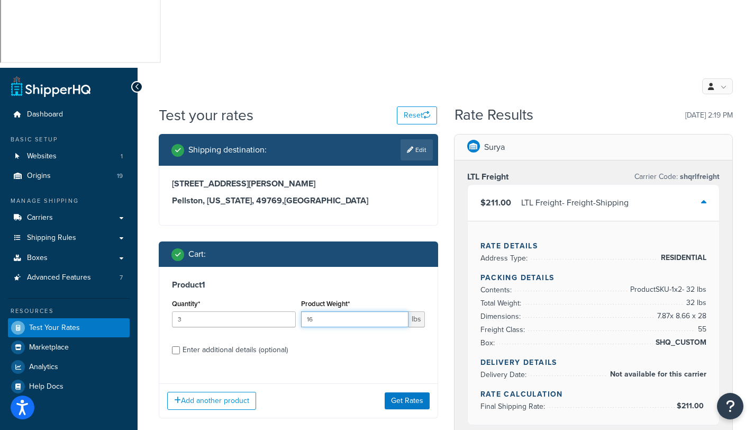
click at [306, 311] on input "16" at bounding box center [354, 319] width 107 height 16
drag, startPoint x: 342, startPoint y: 234, endPoint x: 271, endPoint y: 233, distance: 70.9
click at [271, 296] on div "Quantity* 3 Product Weight* 7.7 lbs" at bounding box center [298, 315] width 258 height 39
type input "8"
click at [242, 342] on div "Enter additional details (optional)" at bounding box center [235, 349] width 105 height 15
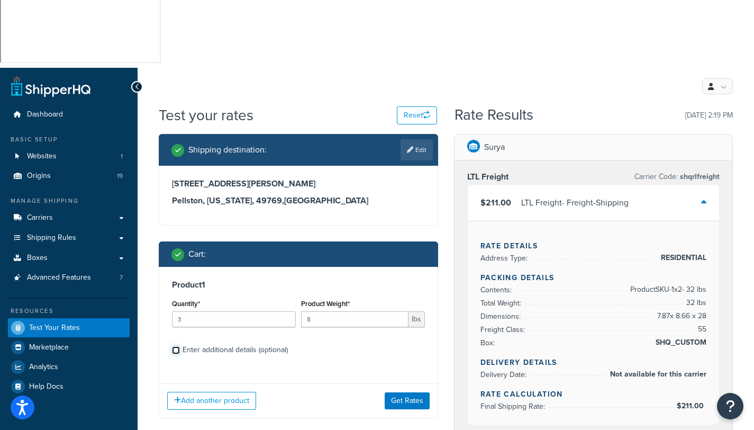
click at [180, 346] on input "Enter additional details (optional)" at bounding box center [176, 350] width 8 height 8
checkbox input "true"
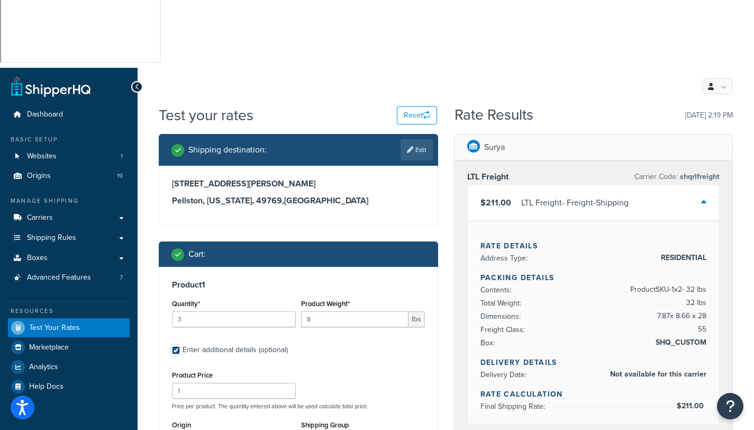
scroll to position [38, 0]
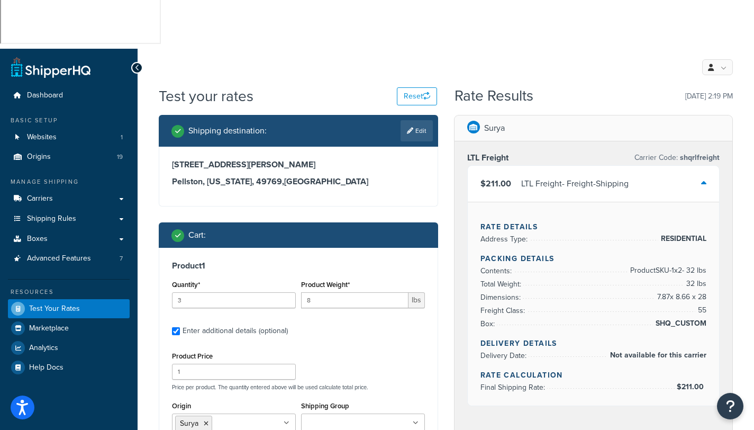
drag, startPoint x: 199, startPoint y: 397, endPoint x: 172, endPoint y: 396, distance: 27.0
type input "17"
drag, startPoint x: 292, startPoint y: 397, endPoint x: 207, endPoint y: 388, distance: 85.1
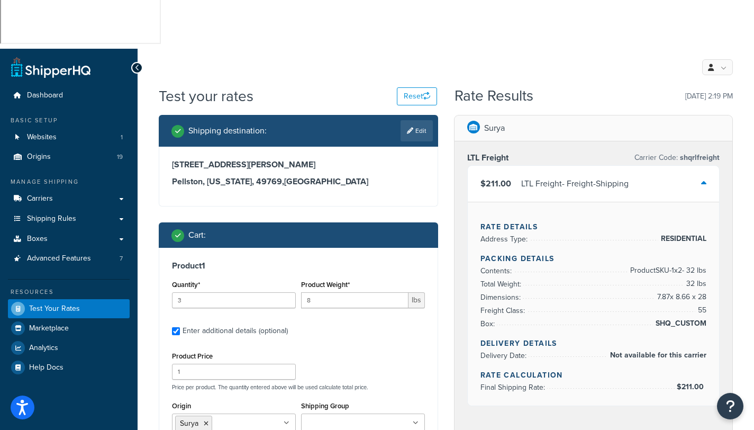
type input "17"
drag, startPoint x: 369, startPoint y: 395, endPoint x: 321, endPoint y: 395, distance: 48.7
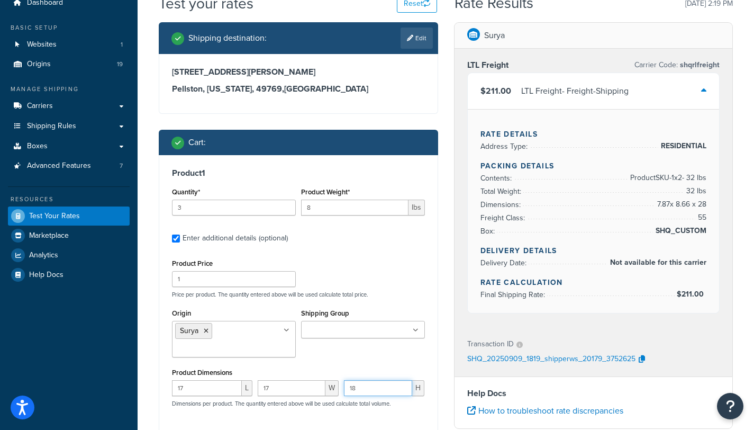
scroll to position [215, 0]
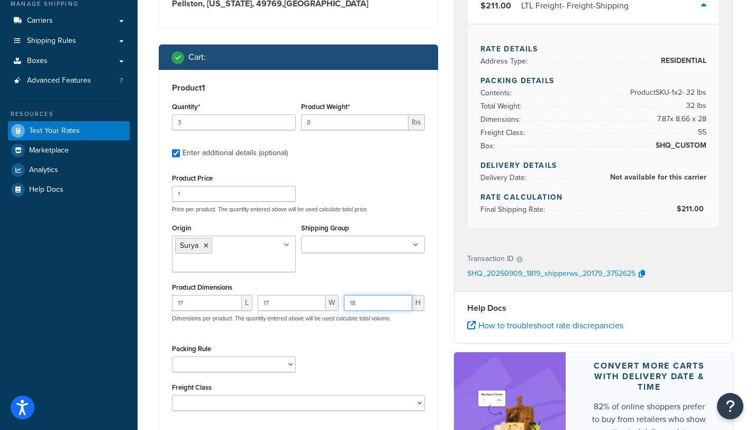
type input "18"
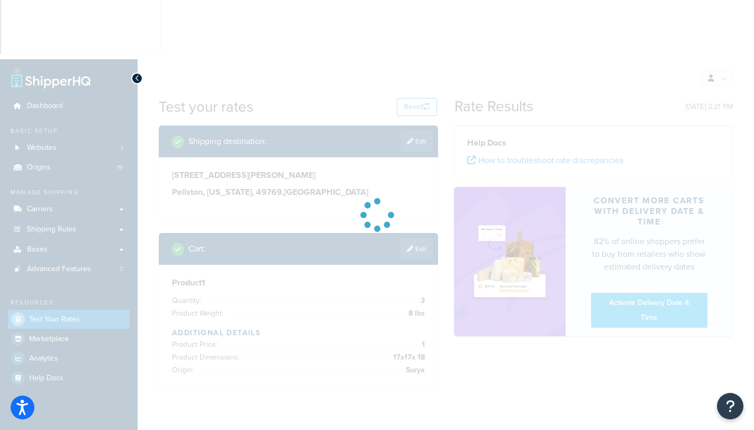
scroll to position [0, 0]
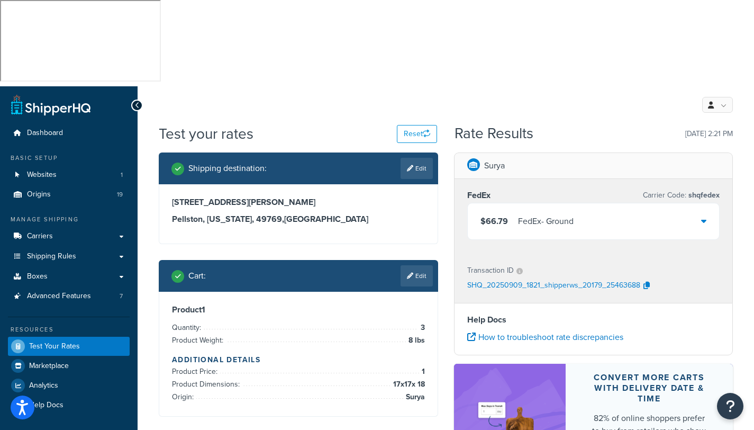
click at [703, 216] on icon at bounding box center [703, 220] width 5 height 8
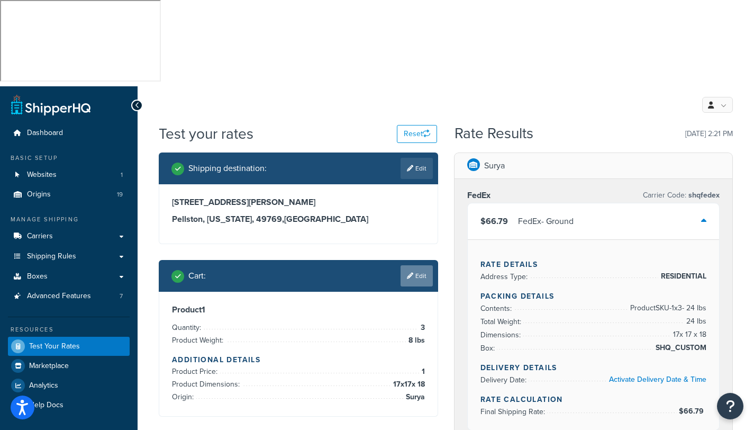
click at [422, 265] on link "Edit" at bounding box center [417, 275] width 32 height 21
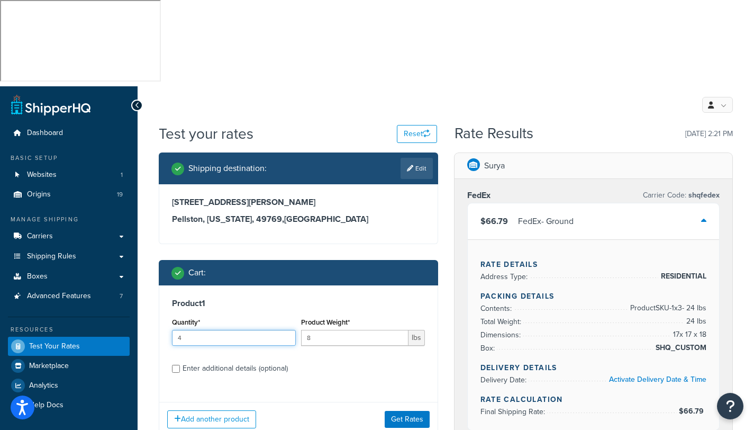
type input "4"
click at [287, 330] on input "4" at bounding box center [234, 338] width 124 height 16
click at [406, 411] on button "Get Rates" at bounding box center [407, 419] width 45 height 17
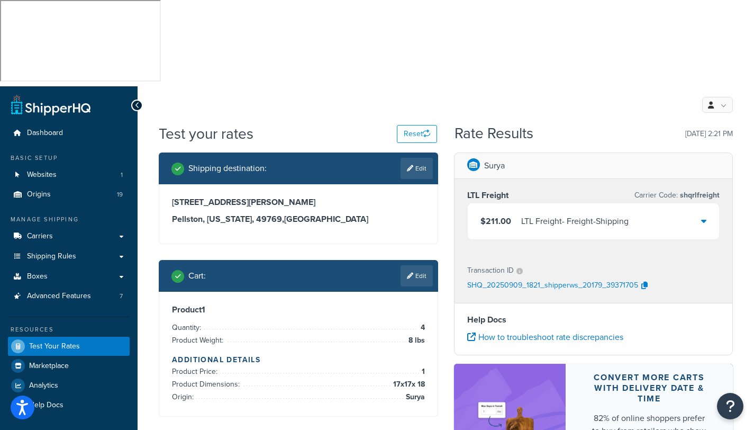
click at [705, 216] on icon at bounding box center [703, 220] width 5 height 8
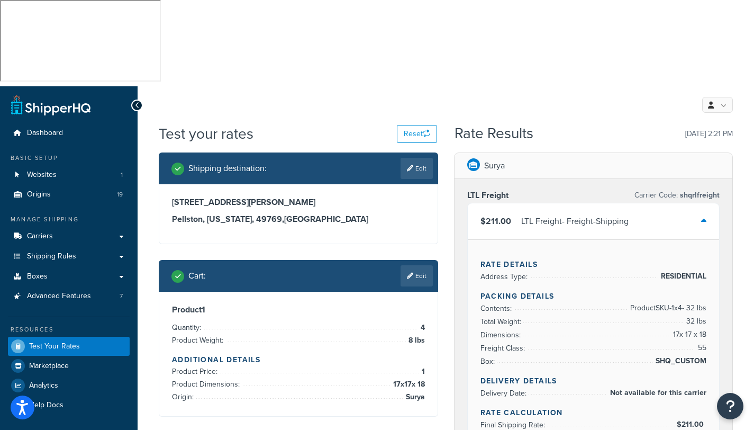
click at [703, 216] on icon at bounding box center [703, 220] width 5 height 8
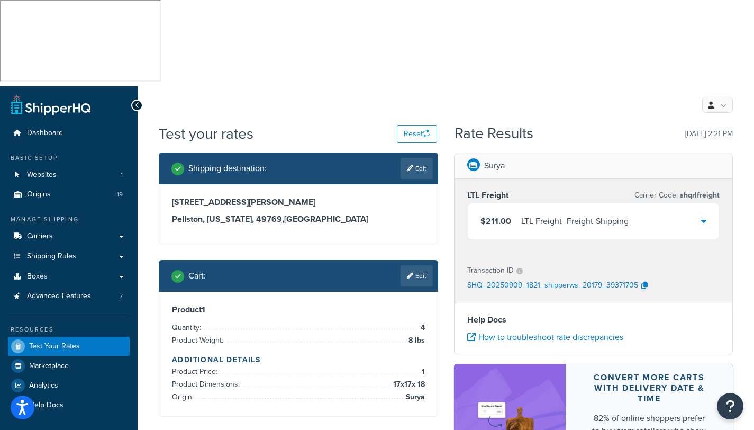
click at [703, 216] on icon at bounding box center [703, 220] width 5 height 8
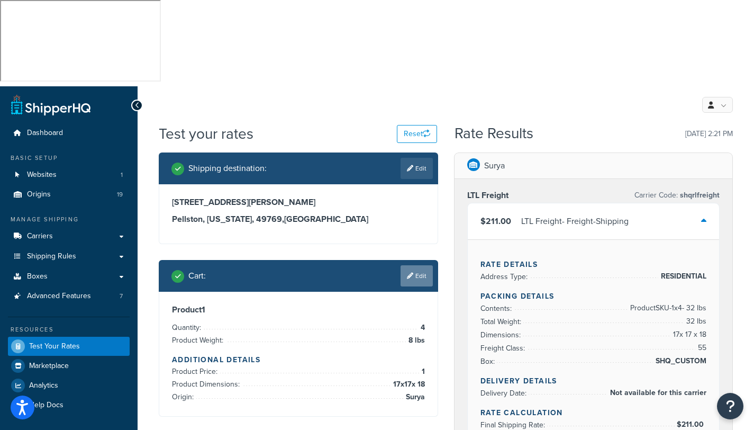
click at [420, 265] on link "Edit" at bounding box center [417, 275] width 32 height 21
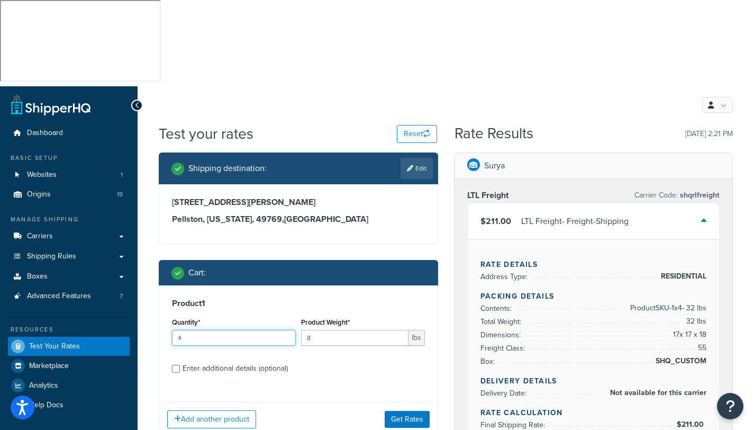
drag, startPoint x: 186, startPoint y: 251, endPoint x: 172, endPoint y: 249, distance: 14.4
click at [172, 330] on input "4" at bounding box center [234, 338] width 124 height 16
type input "2"
click at [343, 330] on input "8" at bounding box center [354, 338] width 107 height 16
type input "16"
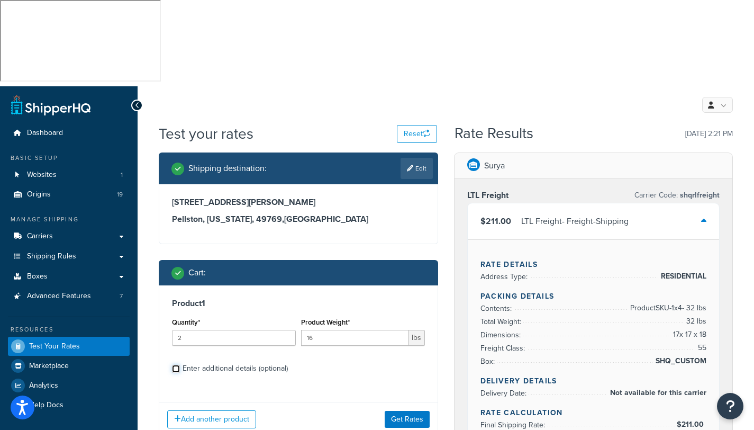
click at [174, 365] on input "Enter additional details (optional)" at bounding box center [176, 369] width 8 height 8
checkbox input "true"
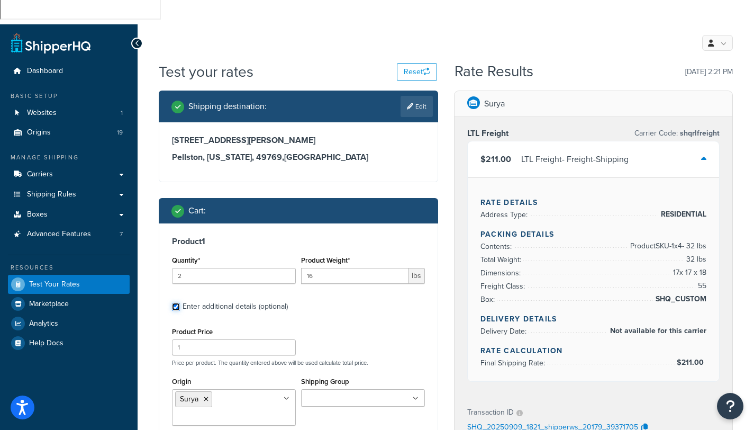
scroll to position [139, 0]
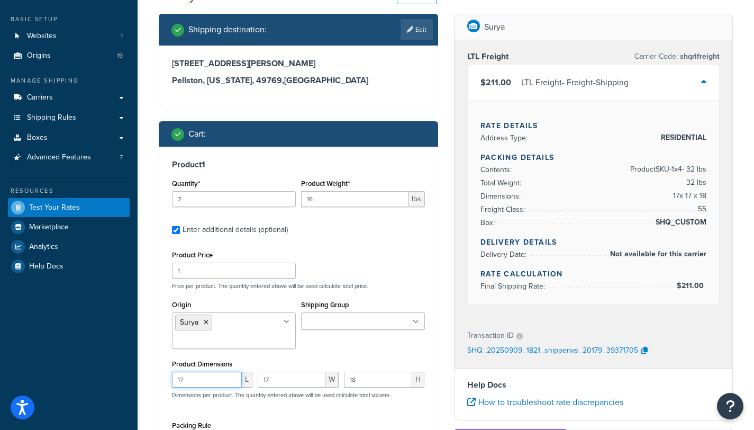
drag, startPoint x: 189, startPoint y: 295, endPoint x: 137, endPoint y: 301, distance: 52.8
click at [137, 301] on div "Dashboard Basic Setup Websites 1 Origins 19 Manage Shipping Carriers Carriers A…" at bounding box center [377, 295] width 754 height 694
drag, startPoint x: 285, startPoint y: 293, endPoint x: 252, endPoint y: 295, distance: 32.3
click at [252, 371] on div "17 L 17 W 18 H Dimensions per product. The quantity entered above will be used …" at bounding box center [298, 390] width 258 height 39
drag, startPoint x: 206, startPoint y: 296, endPoint x: 162, endPoint y: 297, distance: 44.0
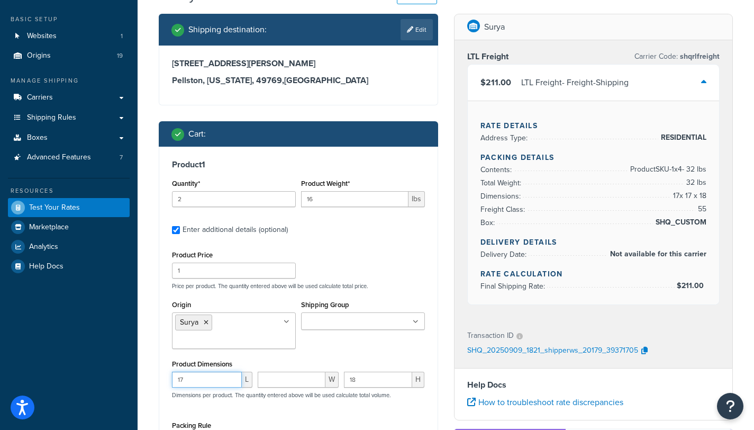
click at [162, 297] on div "Product 1 Quantity* 2 Product Weight* 16 lbs Enter additional details (optional…" at bounding box center [298, 327] width 278 height 361
drag, startPoint x: 359, startPoint y: 295, endPoint x: 328, endPoint y: 295, distance: 31.8
click at [328, 371] on div "L W 18 H Dimensions per product. The quantity entered above will be used calcul…" at bounding box center [298, 390] width 258 height 39
click at [348, 418] on div "Packing Rule" at bounding box center [298, 437] width 258 height 39
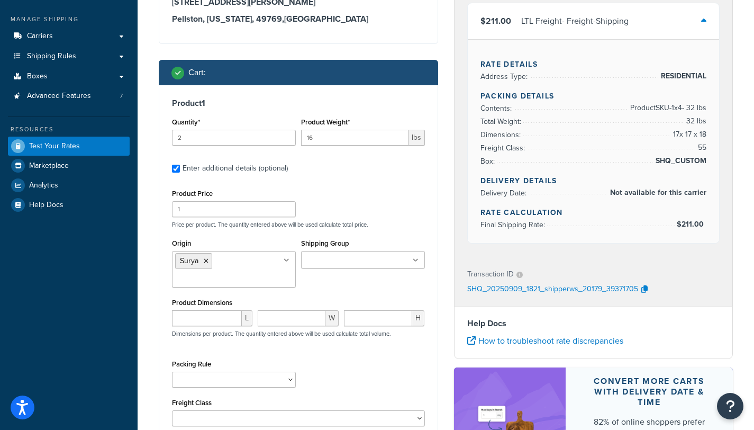
scroll to position [241, 0]
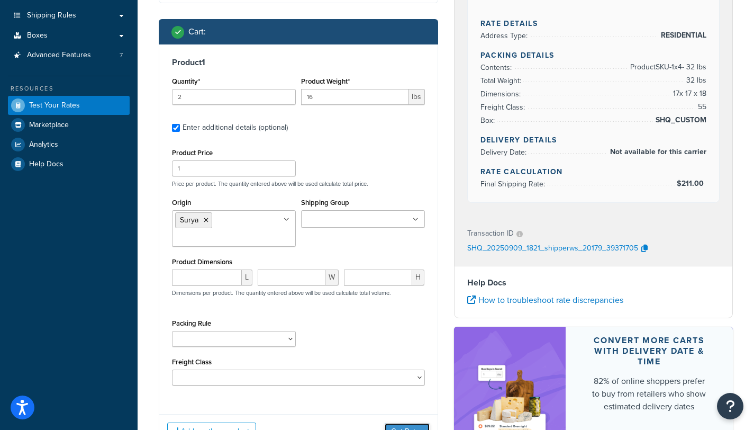
click at [408, 423] on button "Get Rates" at bounding box center [407, 431] width 45 height 17
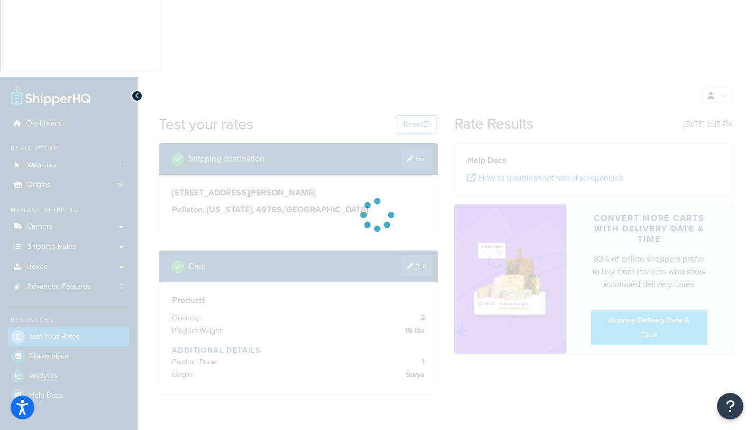
scroll to position [0, 0]
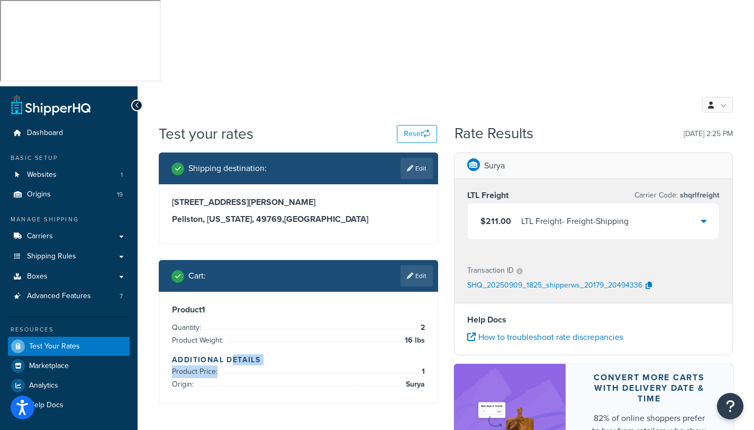
click at [230, 304] on div "Product 1 Quantity: 2 Product Weight: 16 lbs Additional Details Product Price: …" at bounding box center [298, 347] width 253 height 86
click at [422, 334] on span "16 lbs" at bounding box center [413, 340] width 23 height 13
click at [418, 265] on link "Edit" at bounding box center [417, 275] width 32 height 21
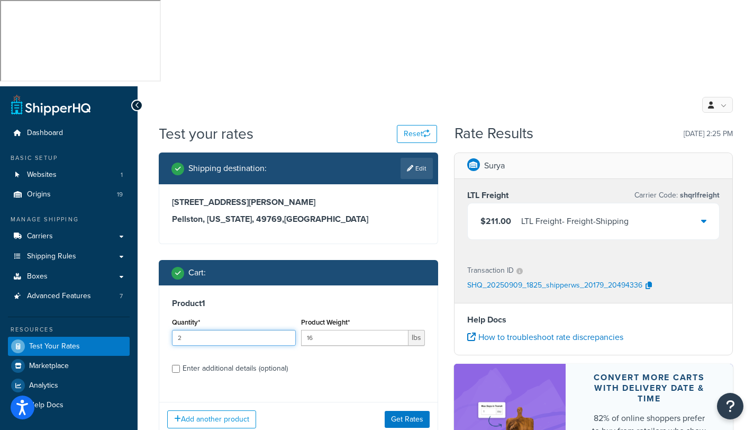
drag, startPoint x: 186, startPoint y: 251, endPoint x: 150, endPoint y: 251, distance: 35.5
click at [150, 251] on div "Test your rates Reset Rate Results 09/09/2025, 2:25 PM Shipping destination : E…" at bounding box center [446, 336] width 617 height 427
type input "1"
click at [395, 411] on button "Get Rates" at bounding box center [407, 419] width 45 height 17
